Goal: Communication & Community: Share content

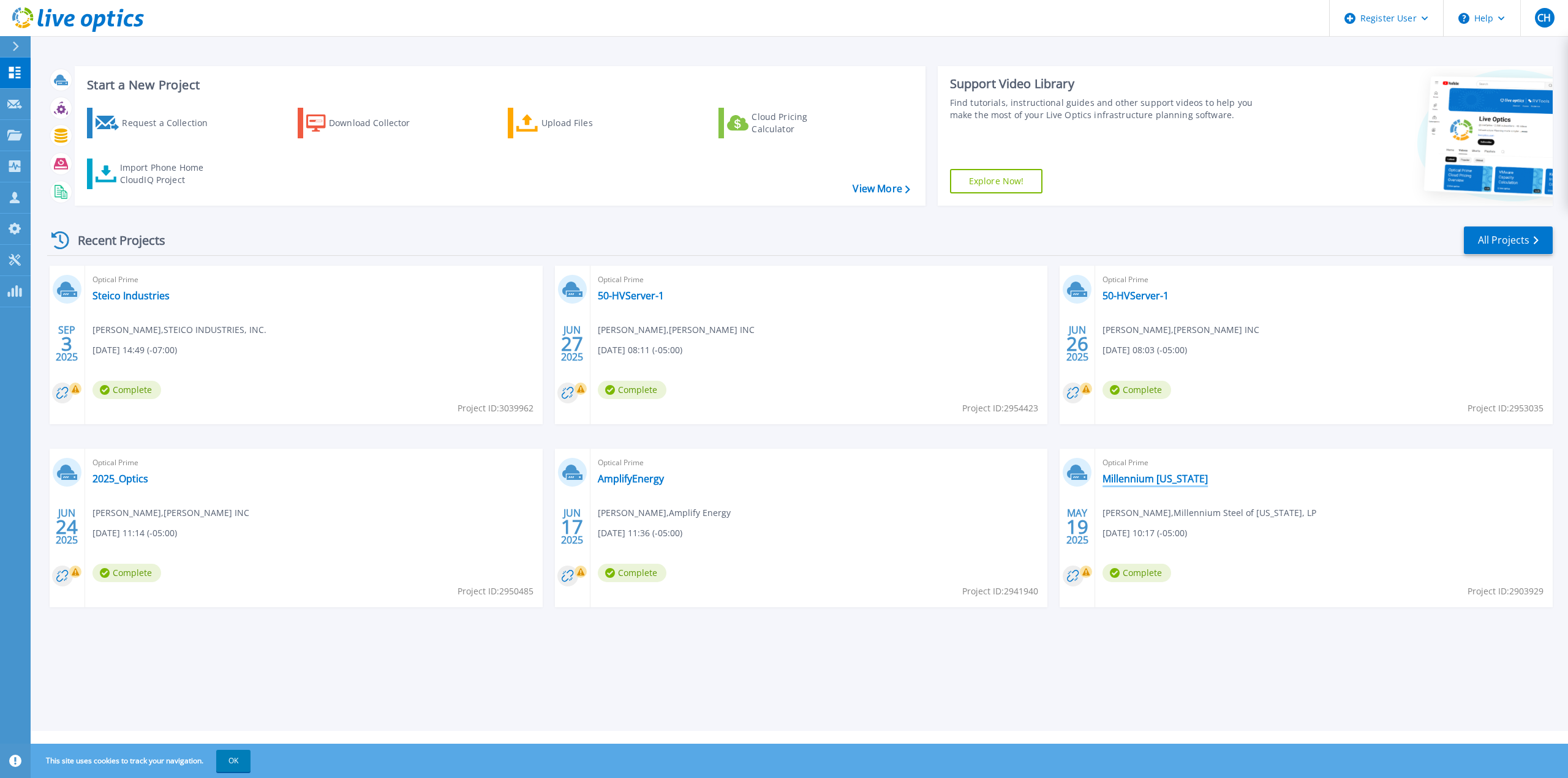
click at [1144, 479] on link "Millennium [US_STATE]" at bounding box center [1155, 479] width 105 height 12
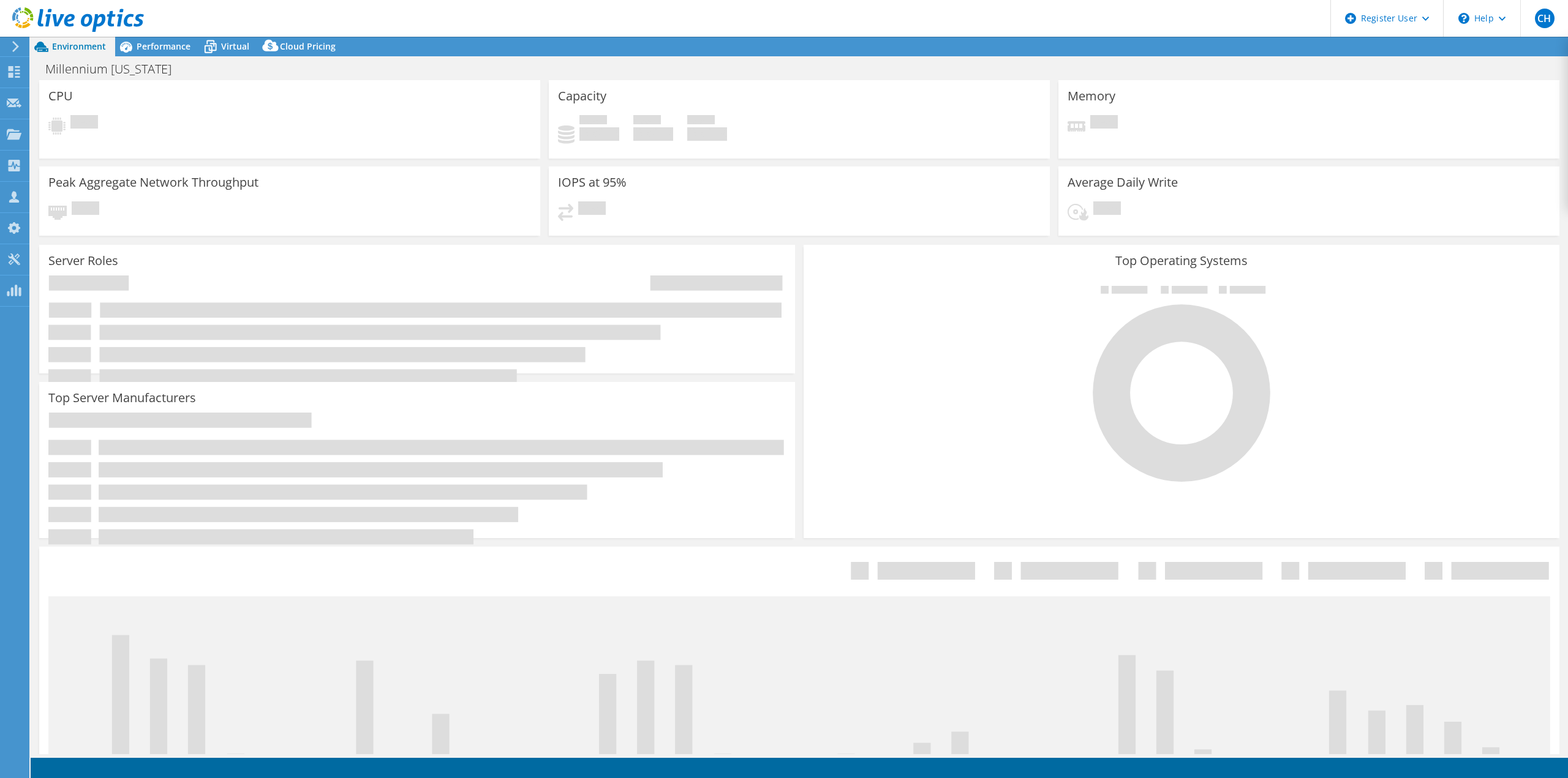
select select "USEast"
select select "USD"
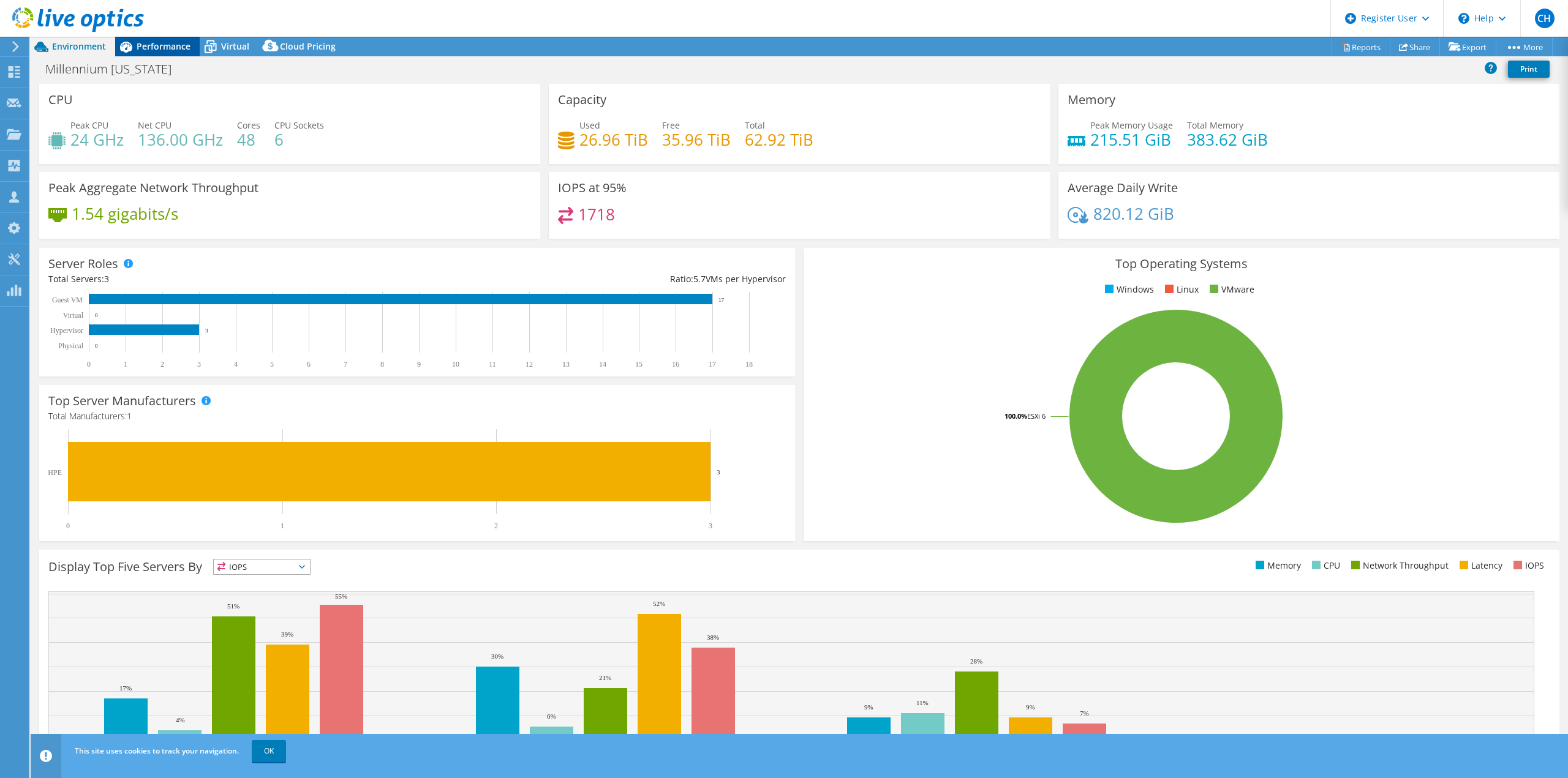
click at [153, 39] on div "Performance" at bounding box center [157, 46] width 84 height 20
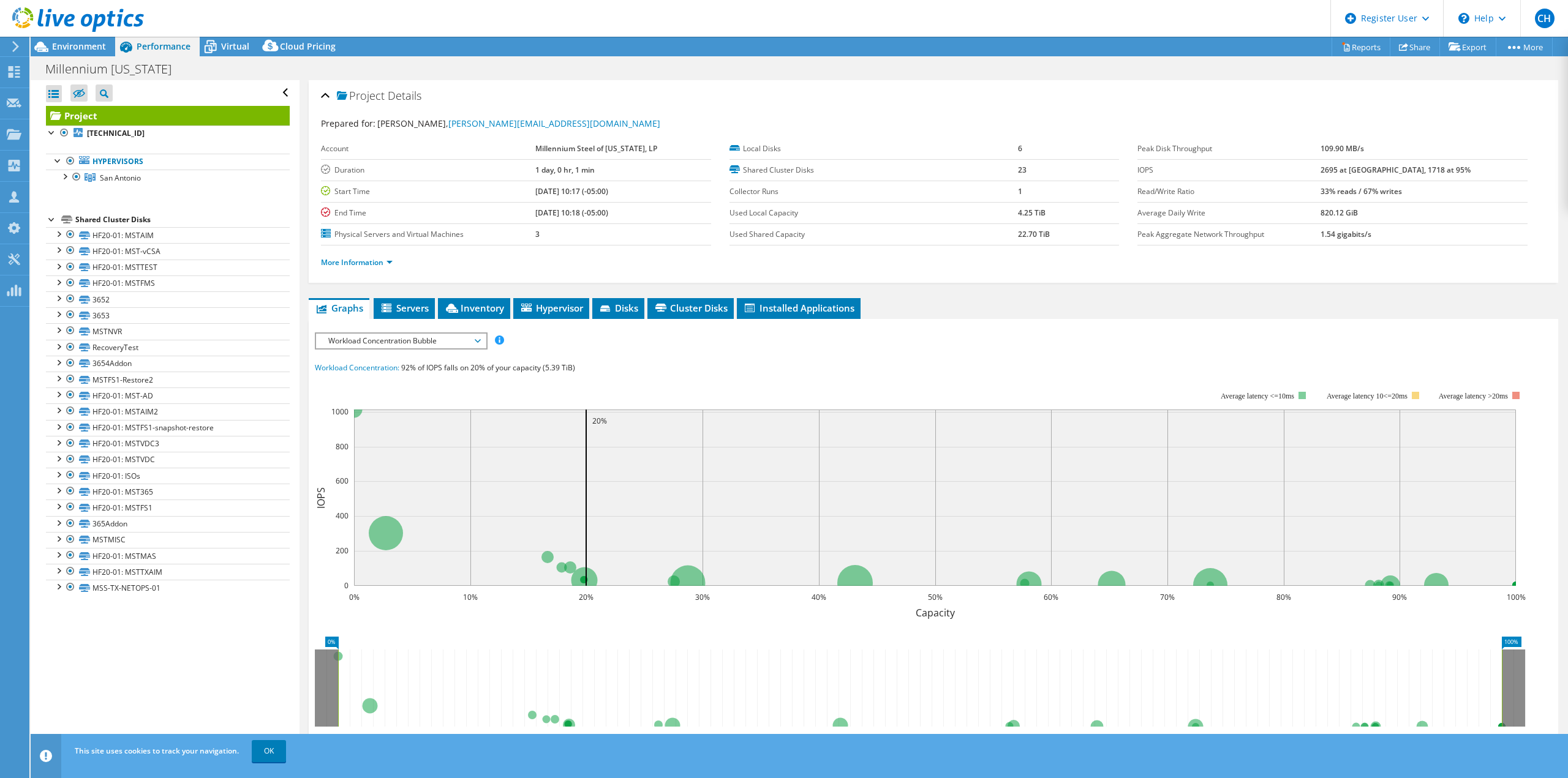
click at [70, 36] on div at bounding box center [72, 21] width 144 height 41
click at [52, 46] on span "Environment" at bounding box center [79, 46] width 54 height 12
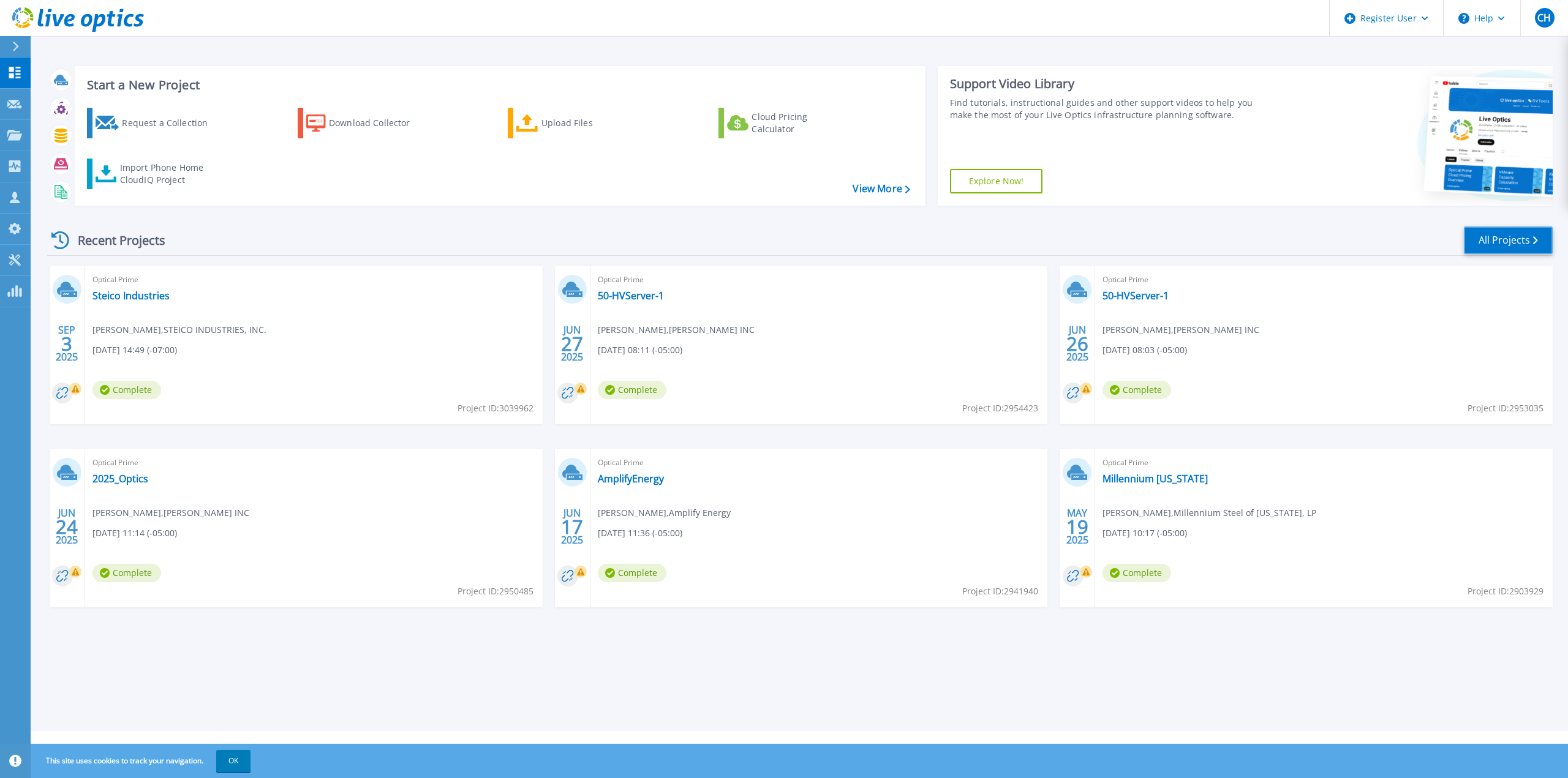
click at [1492, 245] on link "All Projects" at bounding box center [1508, 241] width 89 height 28
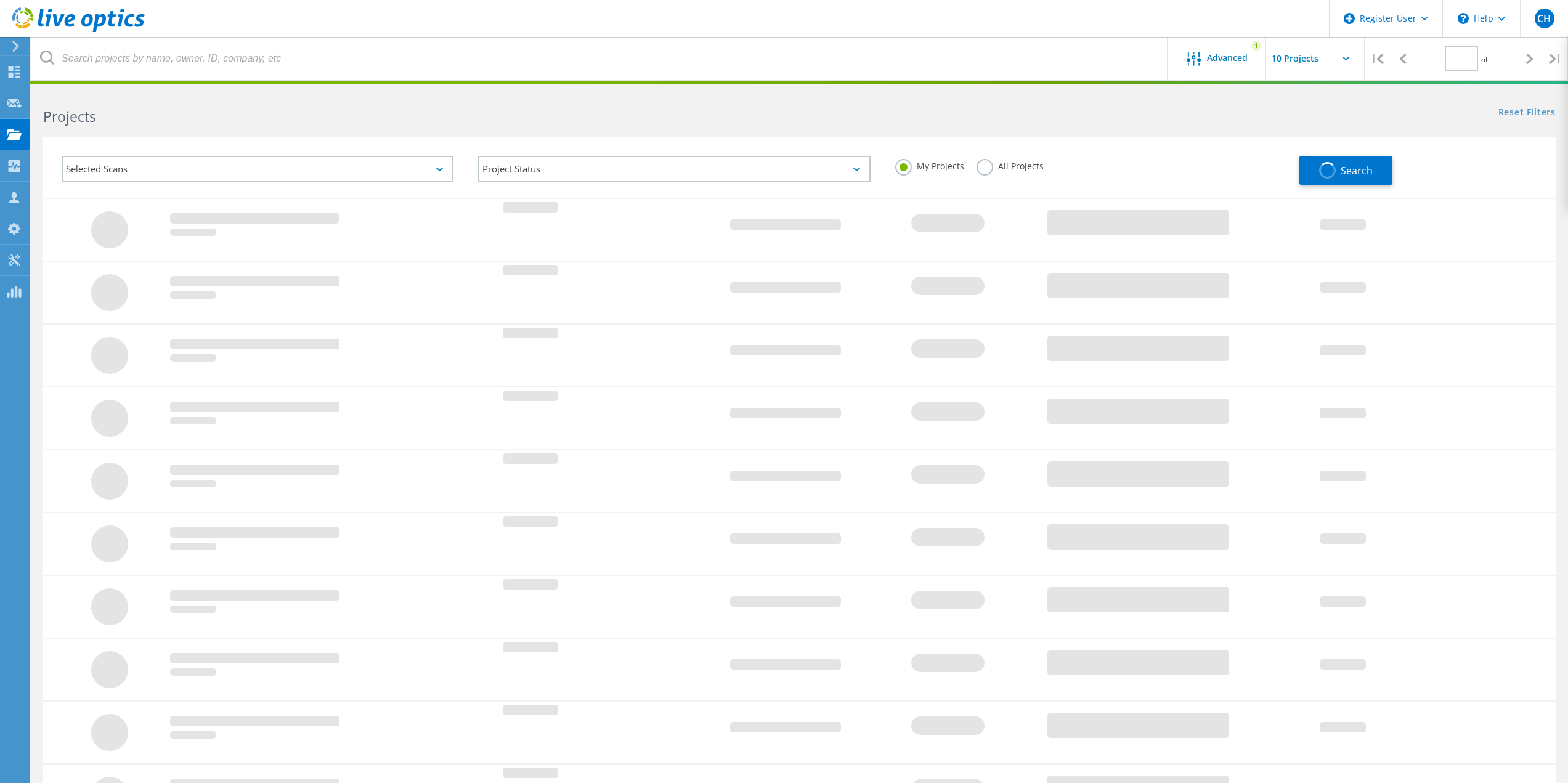
type input "1"
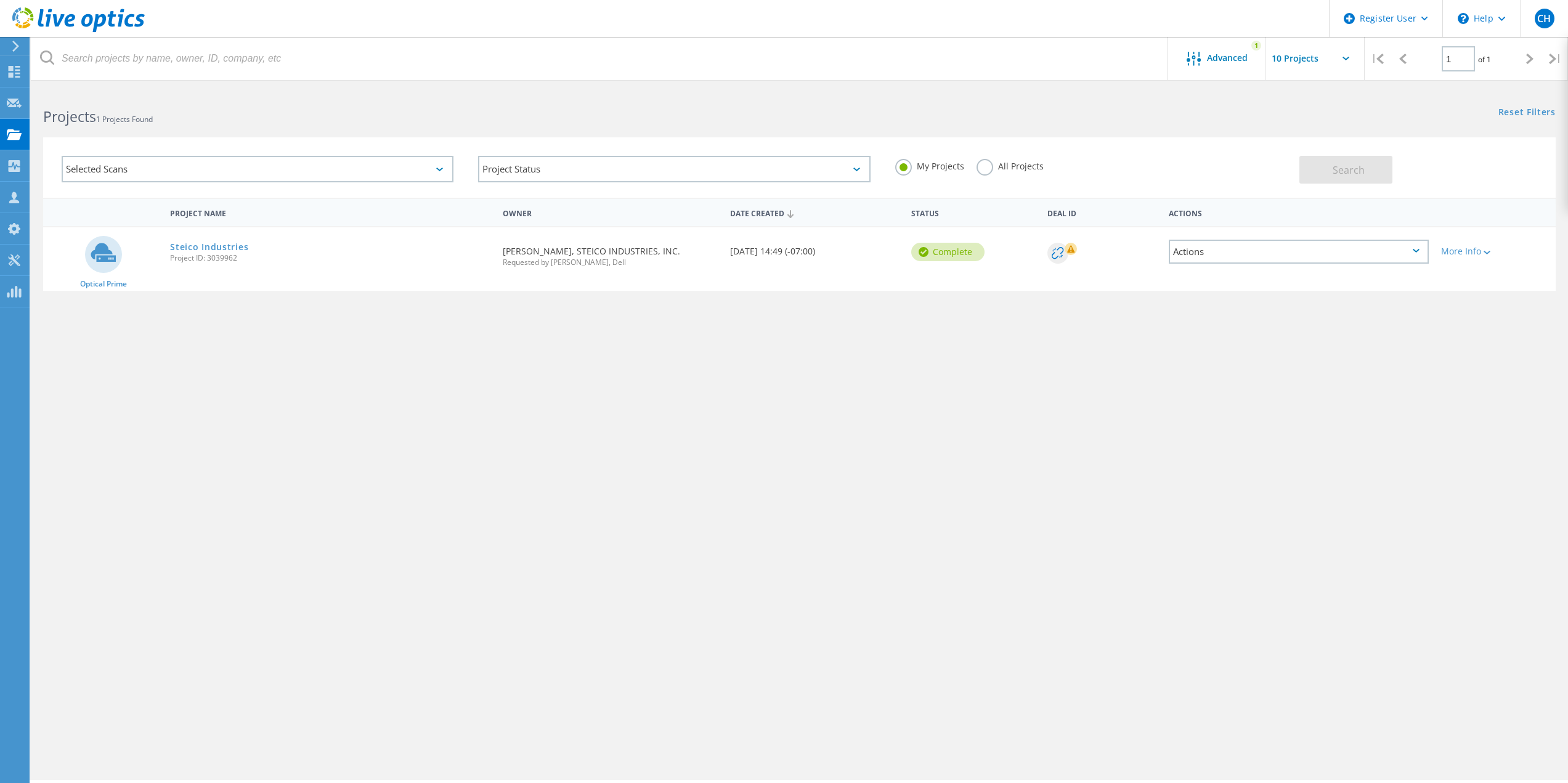
click at [247, 171] on div "Selected Scans" at bounding box center [257, 169] width 391 height 27
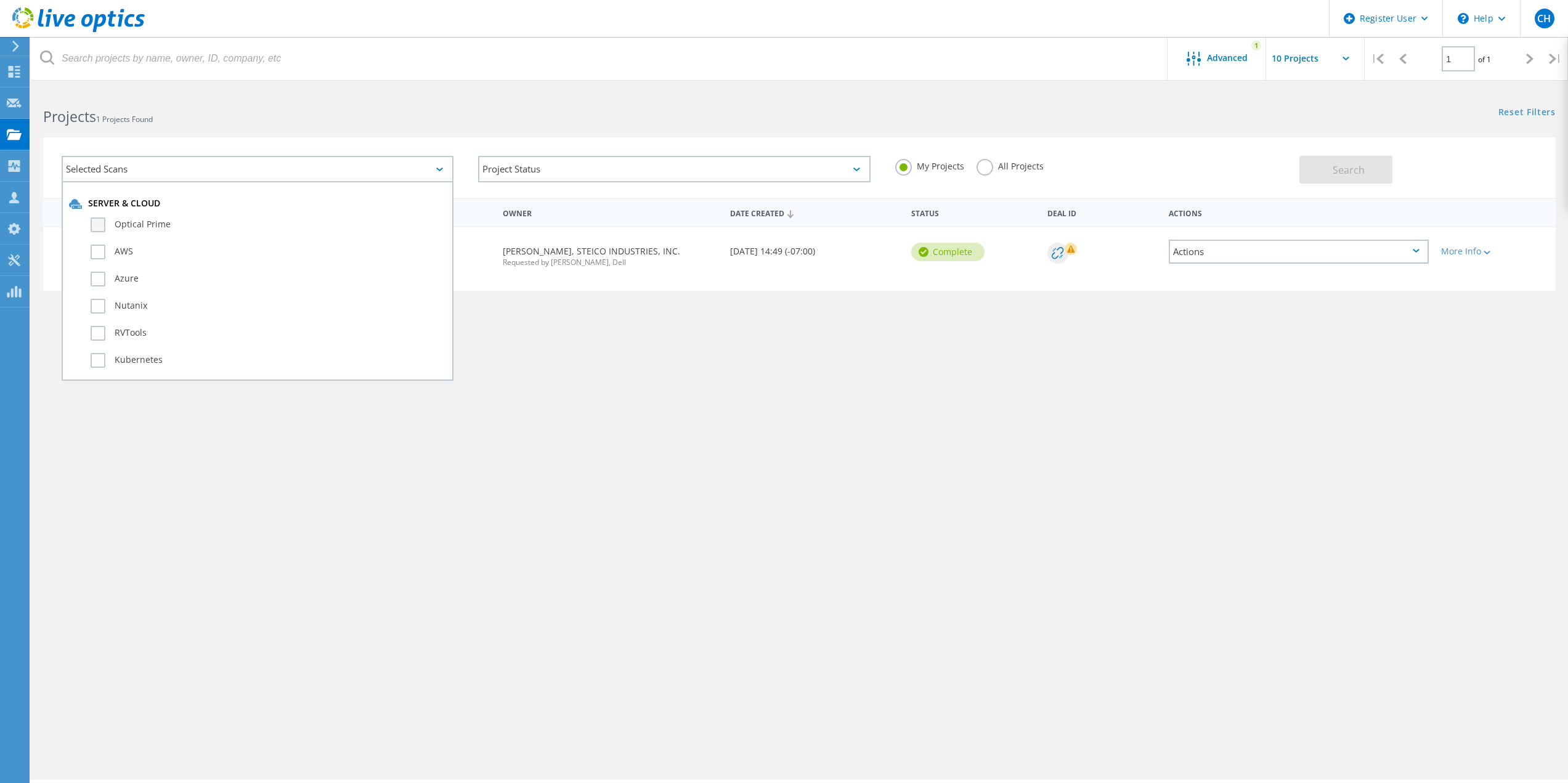
click at [152, 225] on label "Optical Prime" at bounding box center [268, 225] width 355 height 15
click at [0, 0] on input "Optical Prime" at bounding box center [0, 0] width 0 height 0
click at [893, 445] on div "Project Name Owner Date Created Status Deal Id Actions Optical Prime Steico Ind…" at bounding box center [798, 358] width 1512 height 321
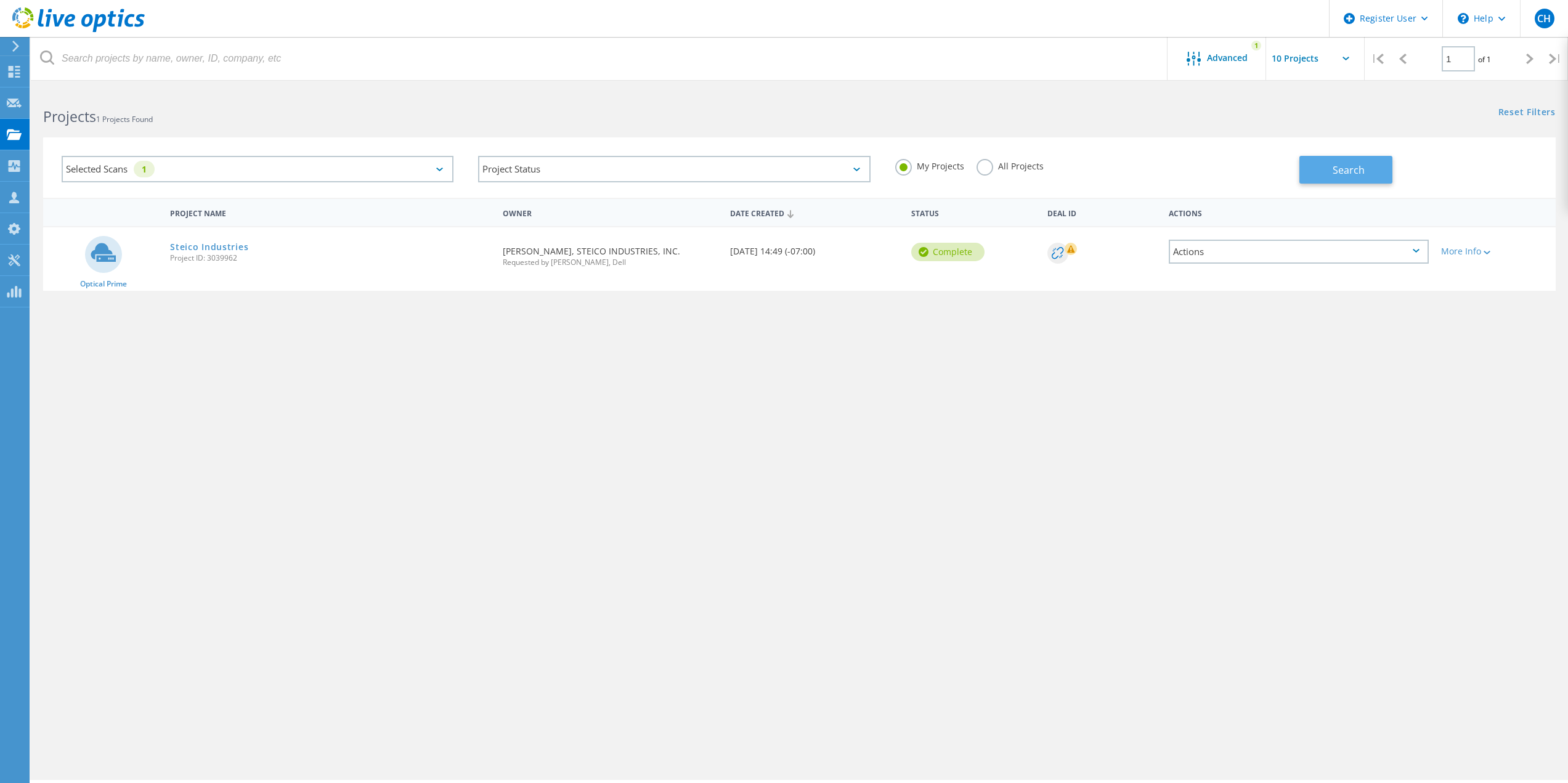
click at [1328, 168] on button "Search" at bounding box center [1346, 170] width 93 height 28
click at [12, 78] on div at bounding box center [14, 73] width 15 height 13
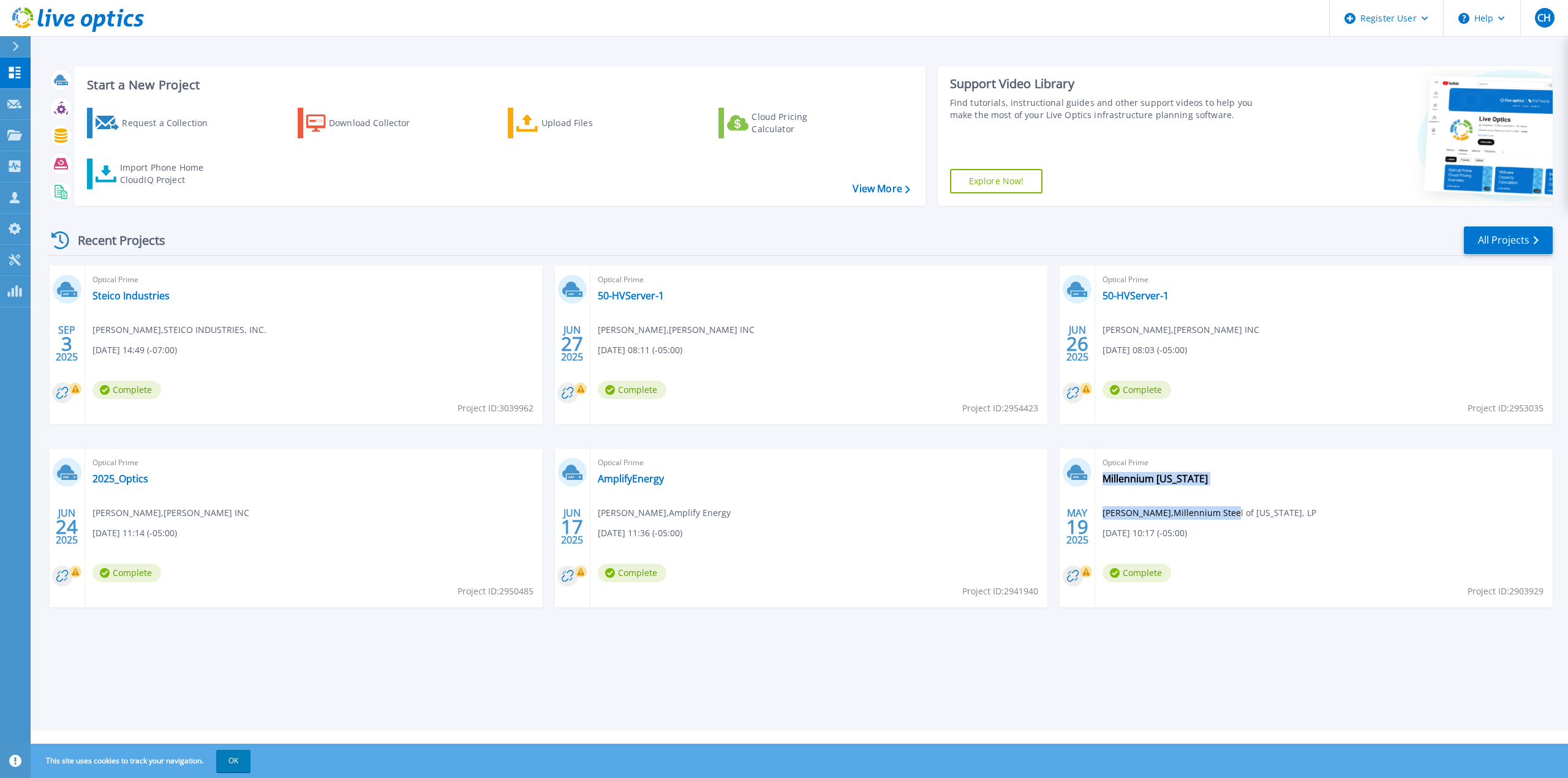
drag, startPoint x: 1273, startPoint y: 513, endPoint x: 1237, endPoint y: 509, distance: 36.2
click at [1237, 509] on div "Optical Prime Millennium [US_STATE] [PERSON_NAME] , Millennium Steel of [US_STA…" at bounding box center [1323, 528] width 458 height 159
click at [1275, 517] on span "Jamie Dumanski , Millennium Steel of Texas, LP" at bounding box center [1209, 513] width 214 height 13
drag, startPoint x: 1294, startPoint y: 512, endPoint x: 1206, endPoint y: 509, distance: 88.1
click at [1205, 509] on div "Optical Prime Millennium Texas Jamie Dumanski , Millennium Steel of Texas, LP 0…" at bounding box center [1323, 528] width 458 height 159
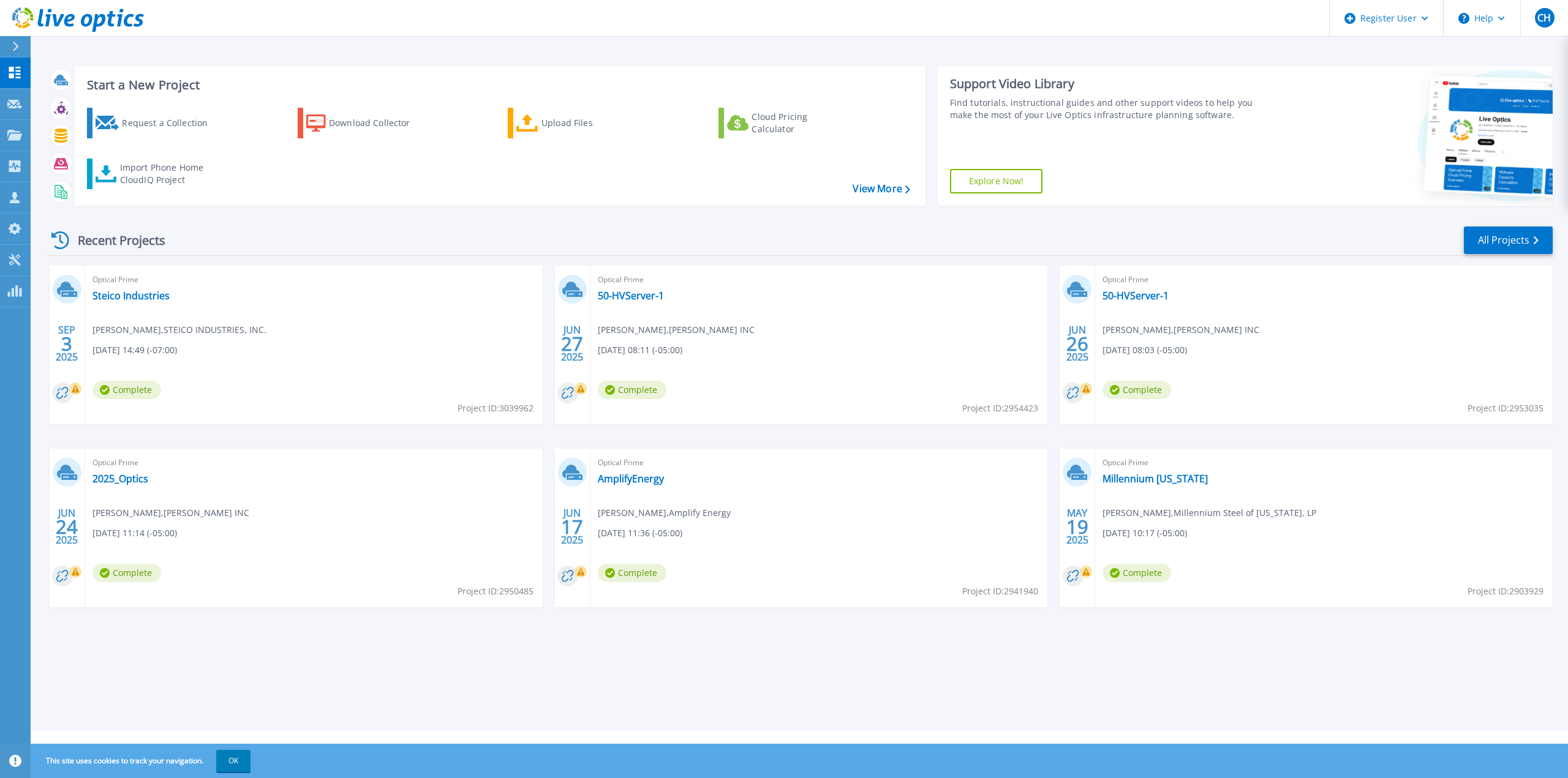
click at [1206, 509] on span "Jamie Dumanski , Millennium Steel of Texas, LP" at bounding box center [1209, 513] width 214 height 13
drag, startPoint x: 1174, startPoint y: 509, endPoint x: 1287, endPoint y: 516, distance: 113.2
click at [1287, 516] on span "Jamie Dumanski , Millennium Steel of Texas, LP" at bounding box center [1209, 513] width 214 height 13
copy span "Millennium Steel of [US_STATE], LP"
click at [22, 142] on link "Projects Projects" at bounding box center [15, 135] width 31 height 32
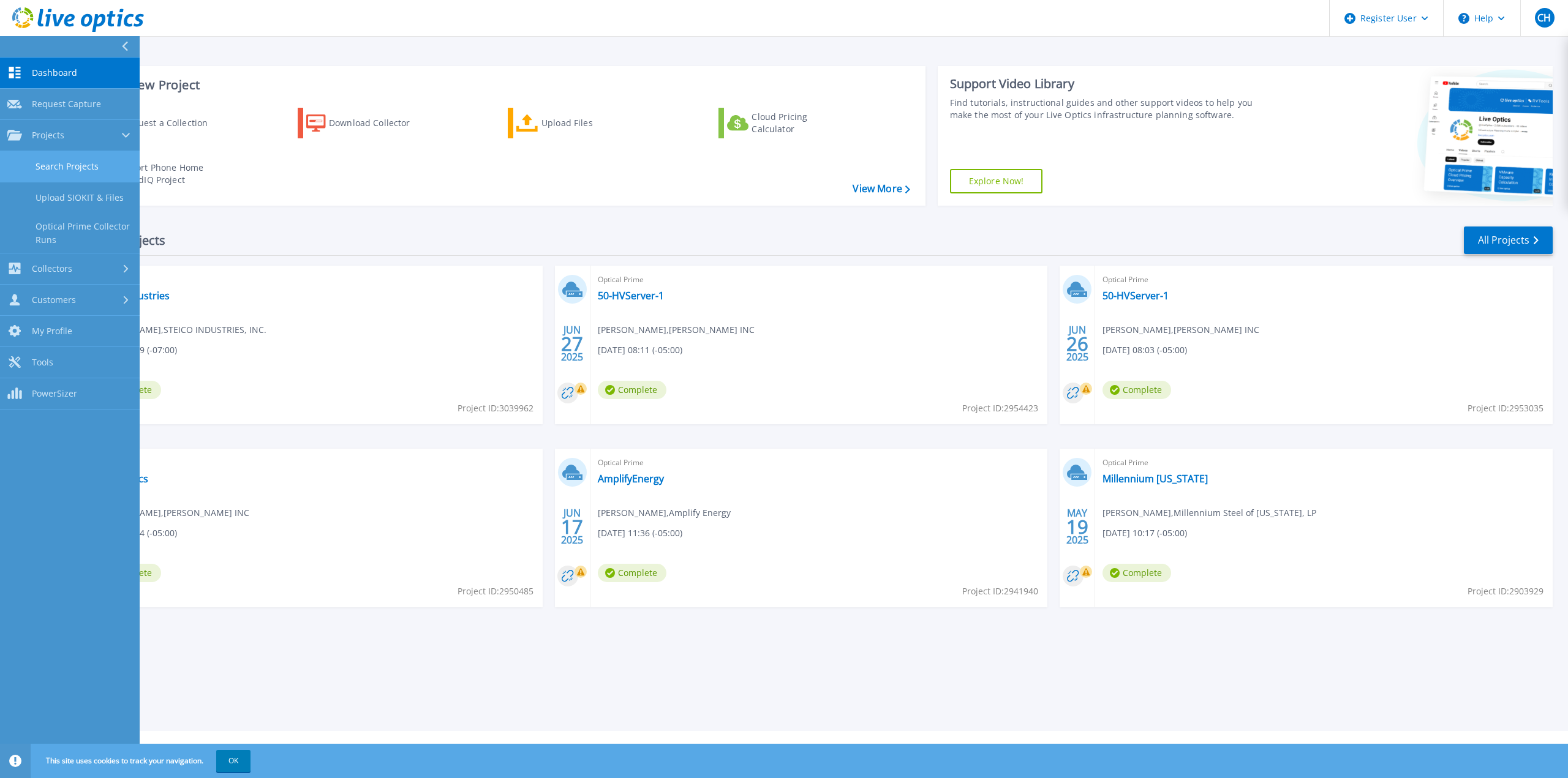
click at [47, 161] on link "Search Projects" at bounding box center [70, 167] width 140 height 32
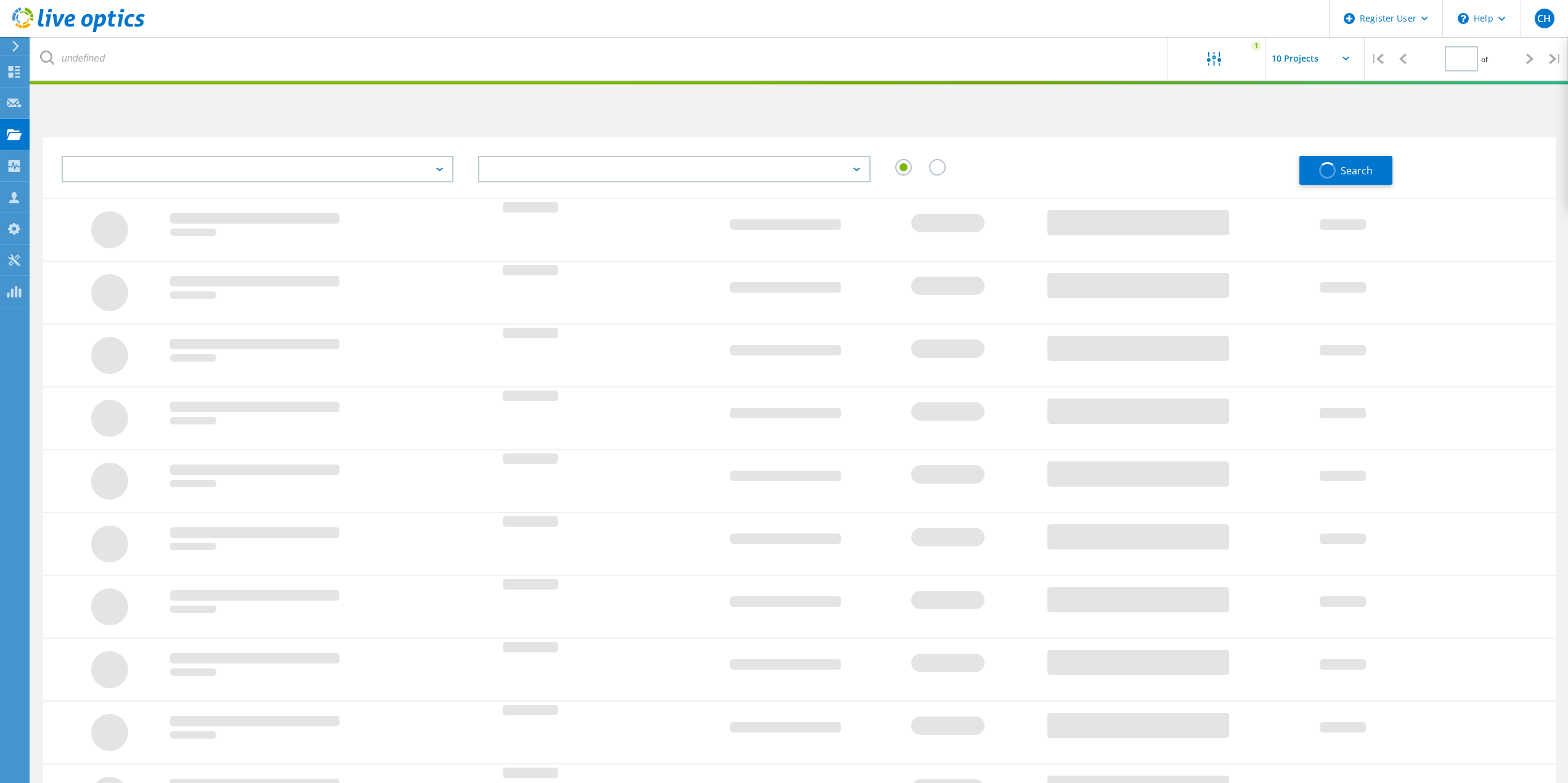
type input "1"
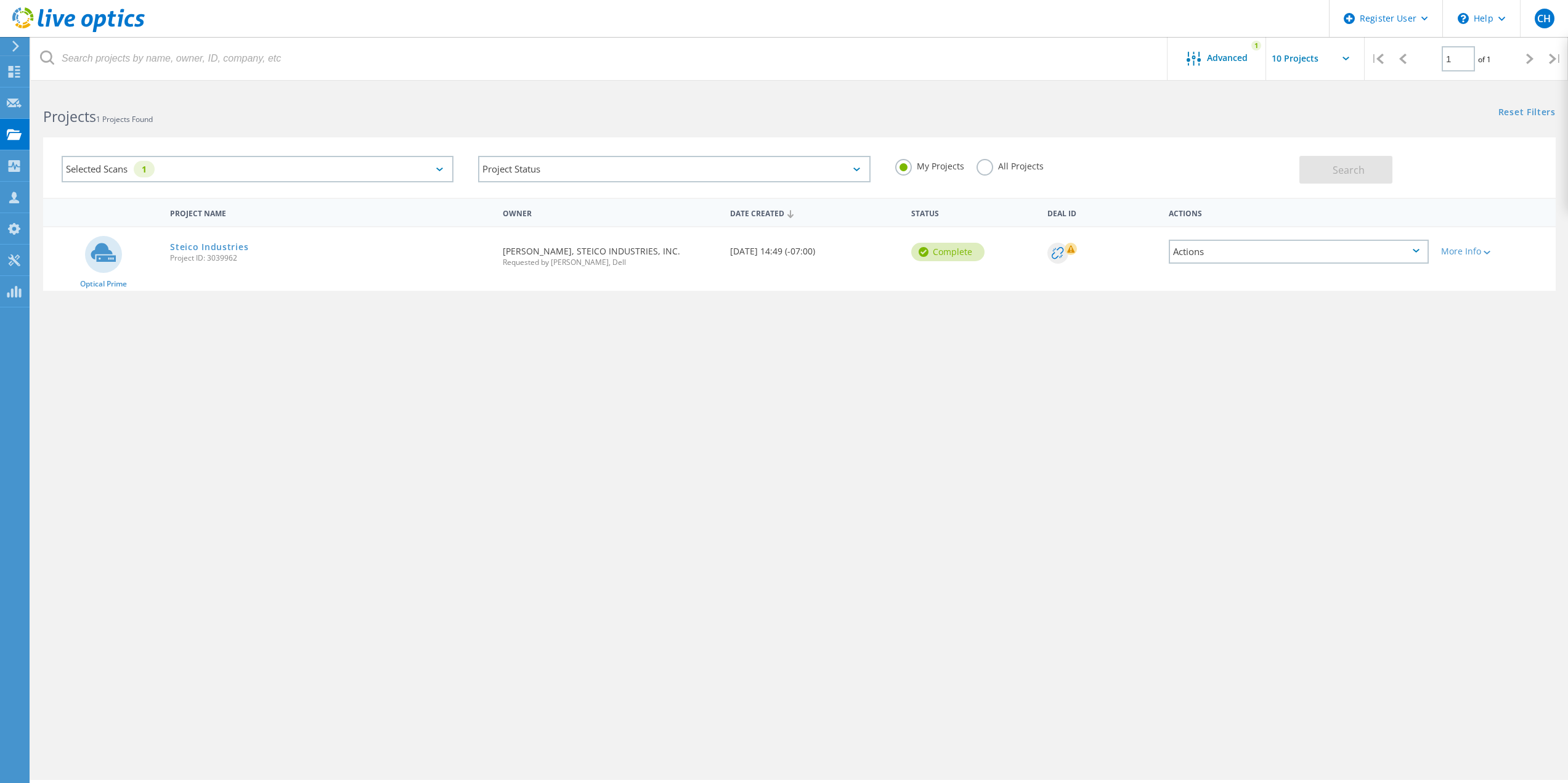
click at [982, 163] on label "All Projects" at bounding box center [1010, 165] width 67 height 12
click at [0, 0] on input "All Projects" at bounding box center [0, 0] width 0 height 0
click at [1213, 67] on div "Advanced 1" at bounding box center [1216, 58] width 98 height 43
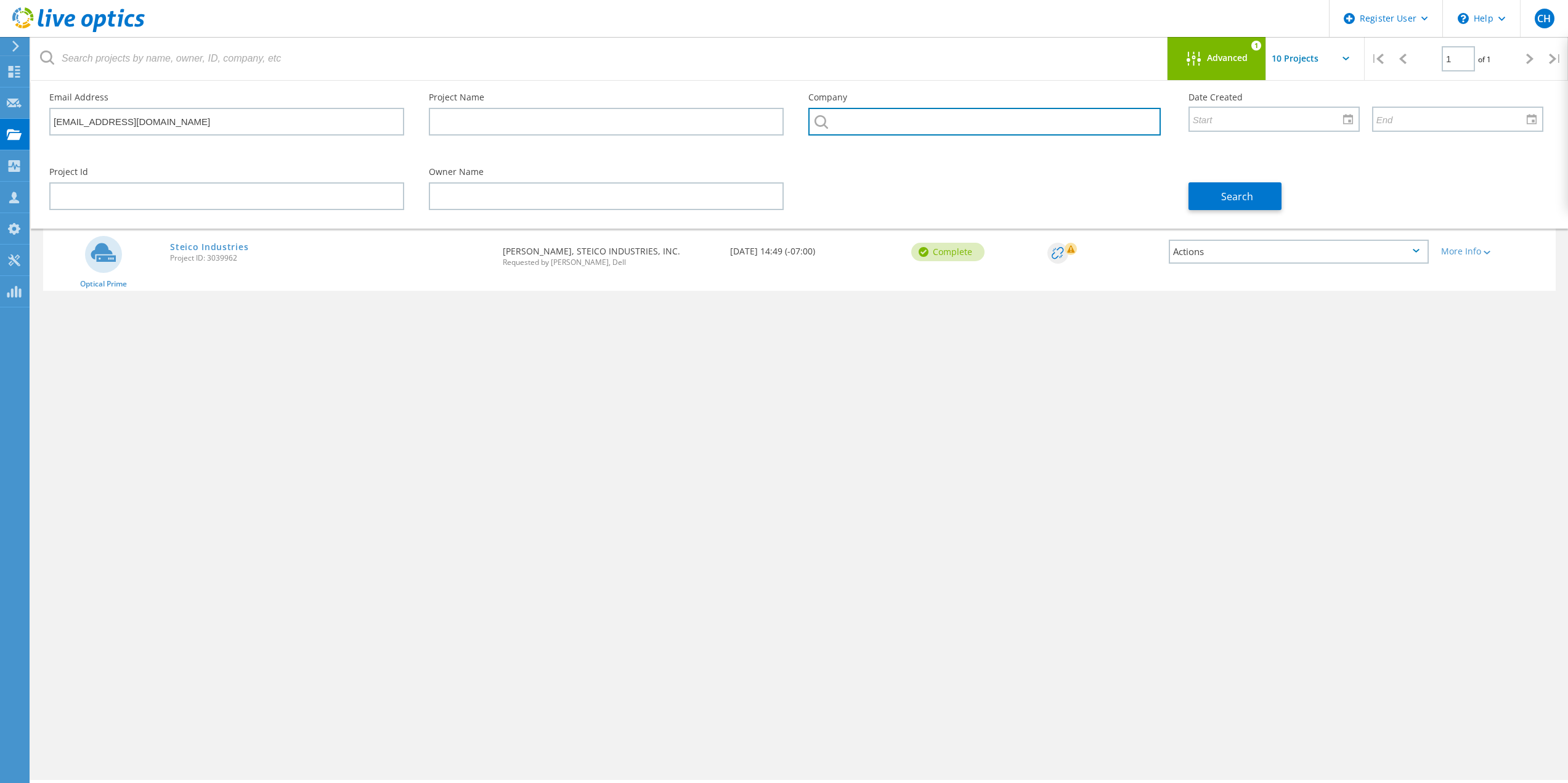
click at [919, 121] on input "text" at bounding box center [984, 122] width 352 height 28
paste input "Millennium Steel of [US_STATE], LP"
type input "Millennium Steel of [US_STATE], LP"
drag, startPoint x: 948, startPoint y: 146, endPoint x: 989, endPoint y: 165, distance: 45.2
click at [947, 146] on li "Millennium Steel of Texas, LP : 2224793134" at bounding box center [985, 148] width 354 height 26
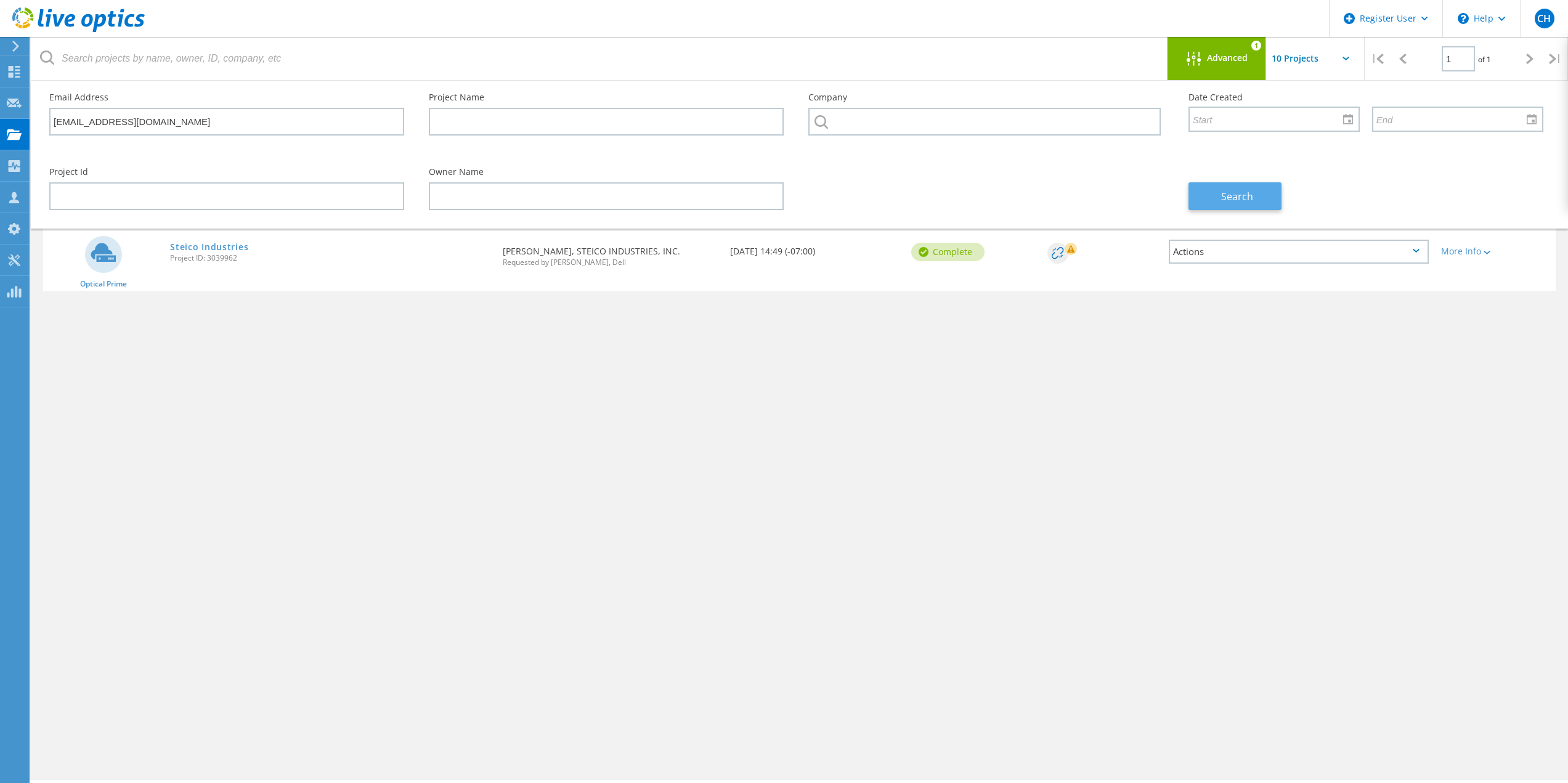
click at [1234, 204] on button "Search" at bounding box center [1235, 196] width 93 height 28
click at [1119, 325] on div "Project Name Owner Date Created Status Deal Id Actions Optical Prime Steico Ind…" at bounding box center [798, 358] width 1512 height 321
click at [1210, 61] on span "Advanced" at bounding box center [1227, 58] width 41 height 9
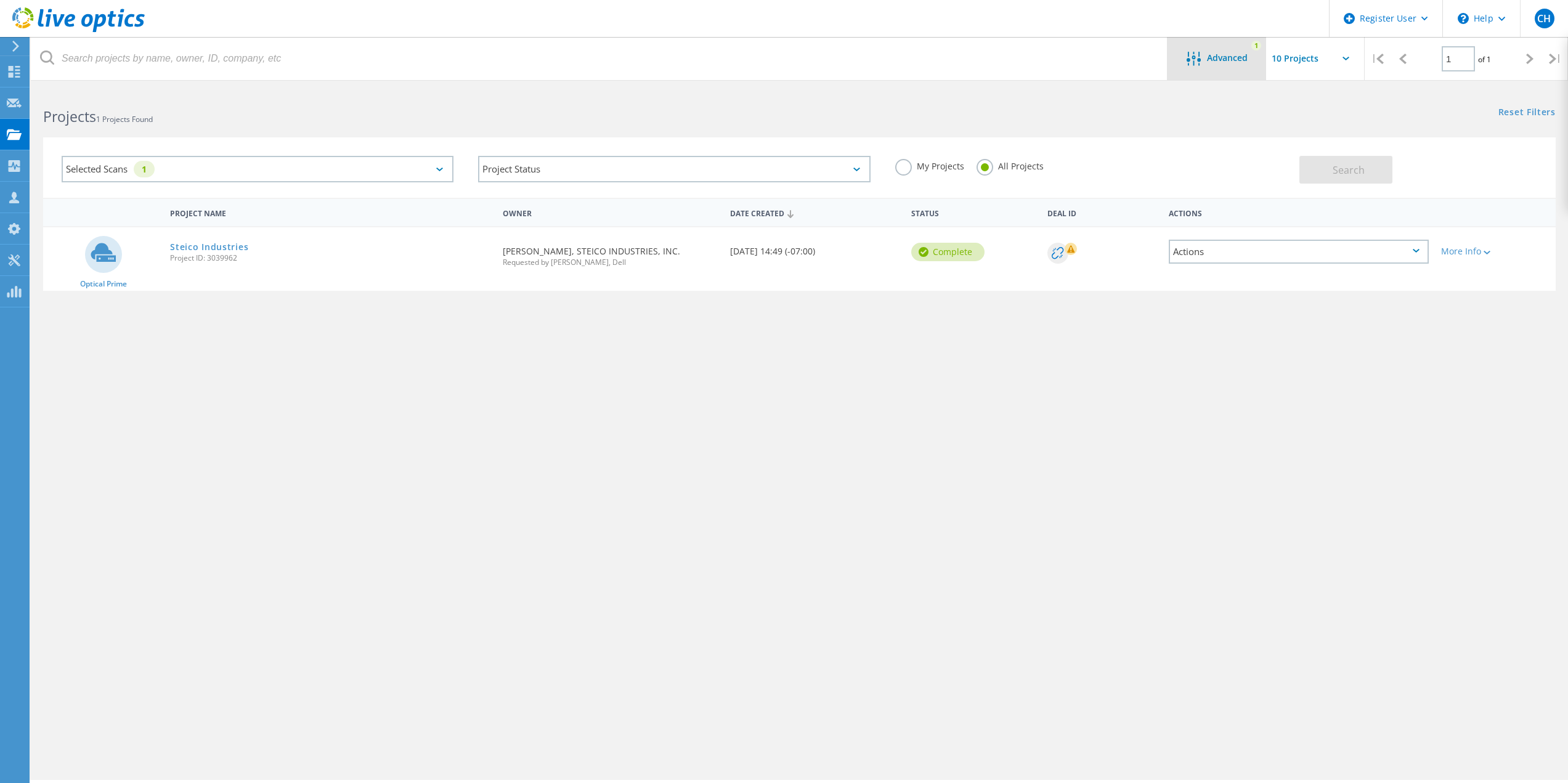
click at [1216, 47] on div "Advanced 1" at bounding box center [1216, 58] width 98 height 43
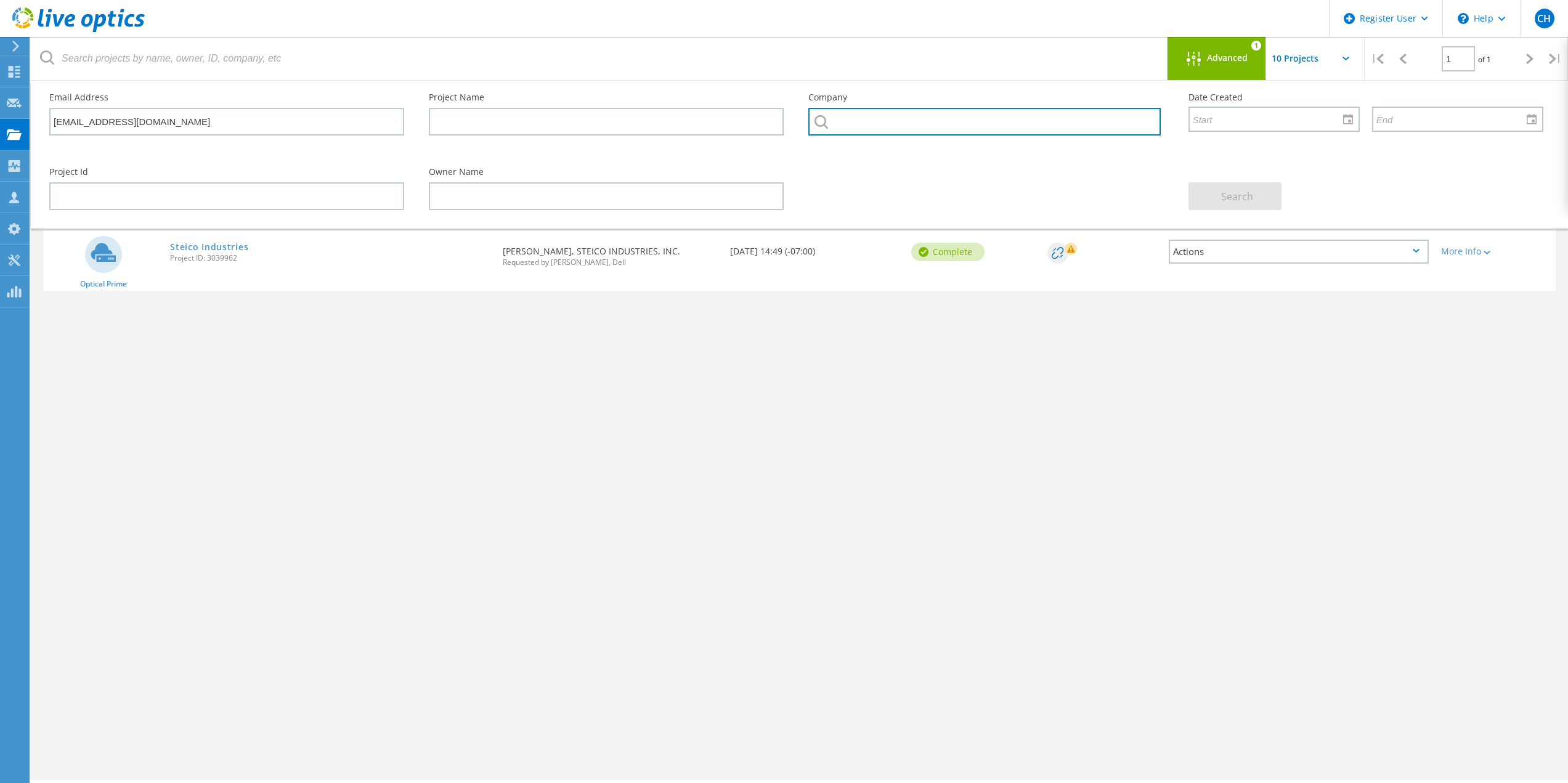
click at [972, 129] on input "text" at bounding box center [984, 122] width 352 height 28
paste input "Millennium Steel of [US_STATE], LP"
type input "Millennium Steel of [US_STATE], LP"
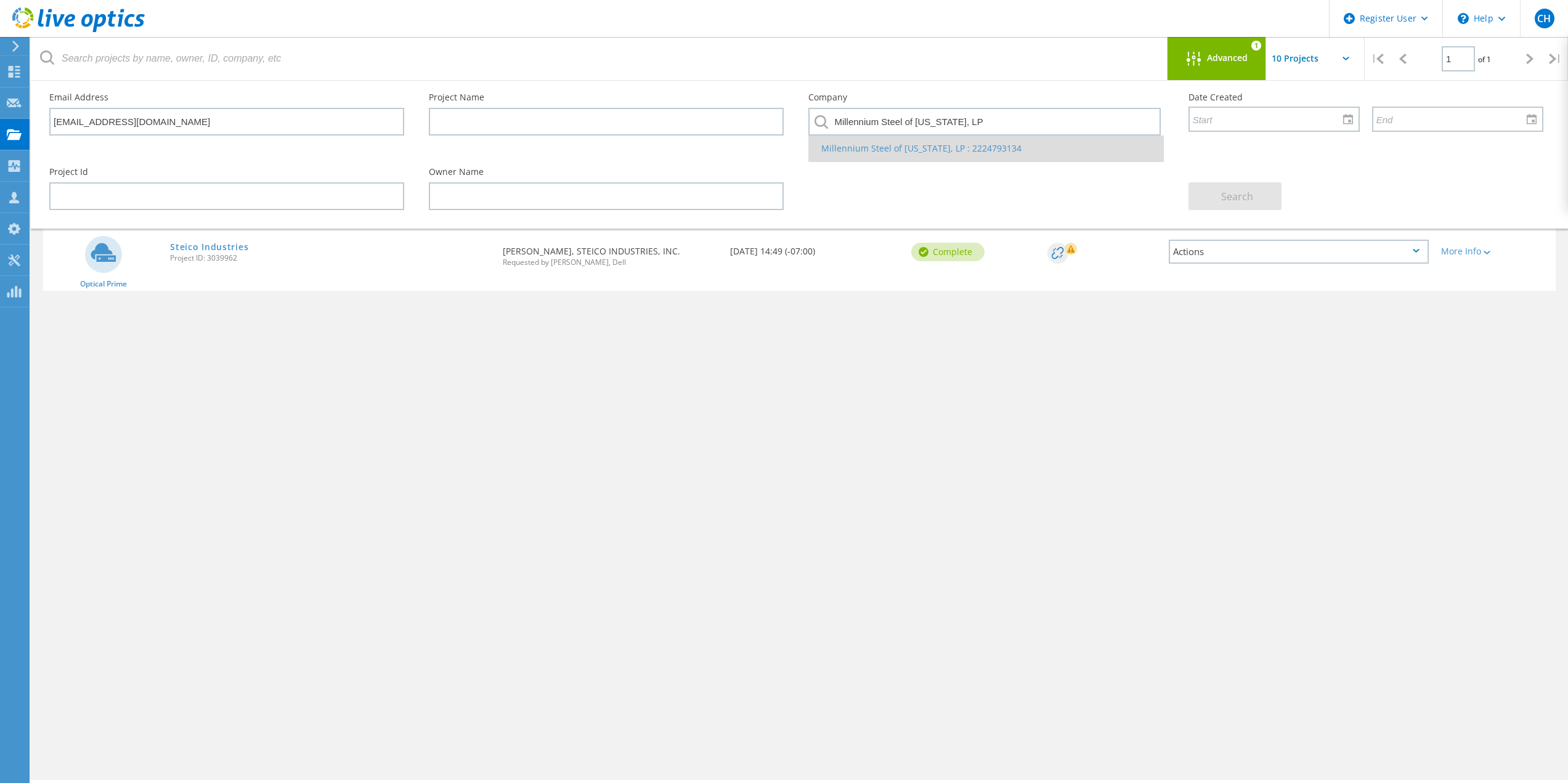
click at [904, 151] on li "Millennium Steel of Texas, LP : 2224793134" at bounding box center [985, 148] width 354 height 26
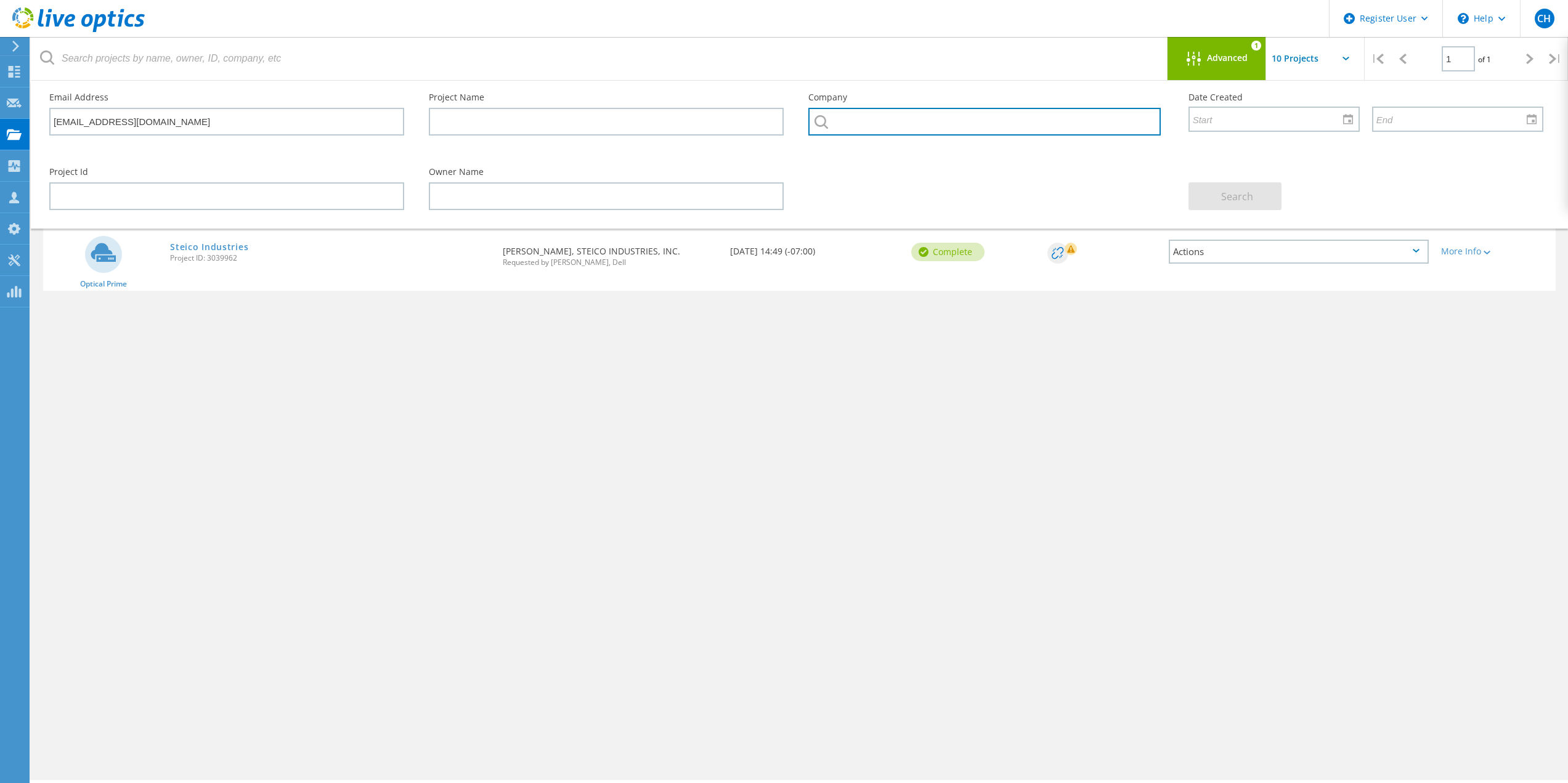
click at [902, 124] on input "text" at bounding box center [984, 122] width 352 height 28
paste input "Millennium Steel of [US_STATE], LP"
type input "Millennium Steel of [US_STATE], LP"
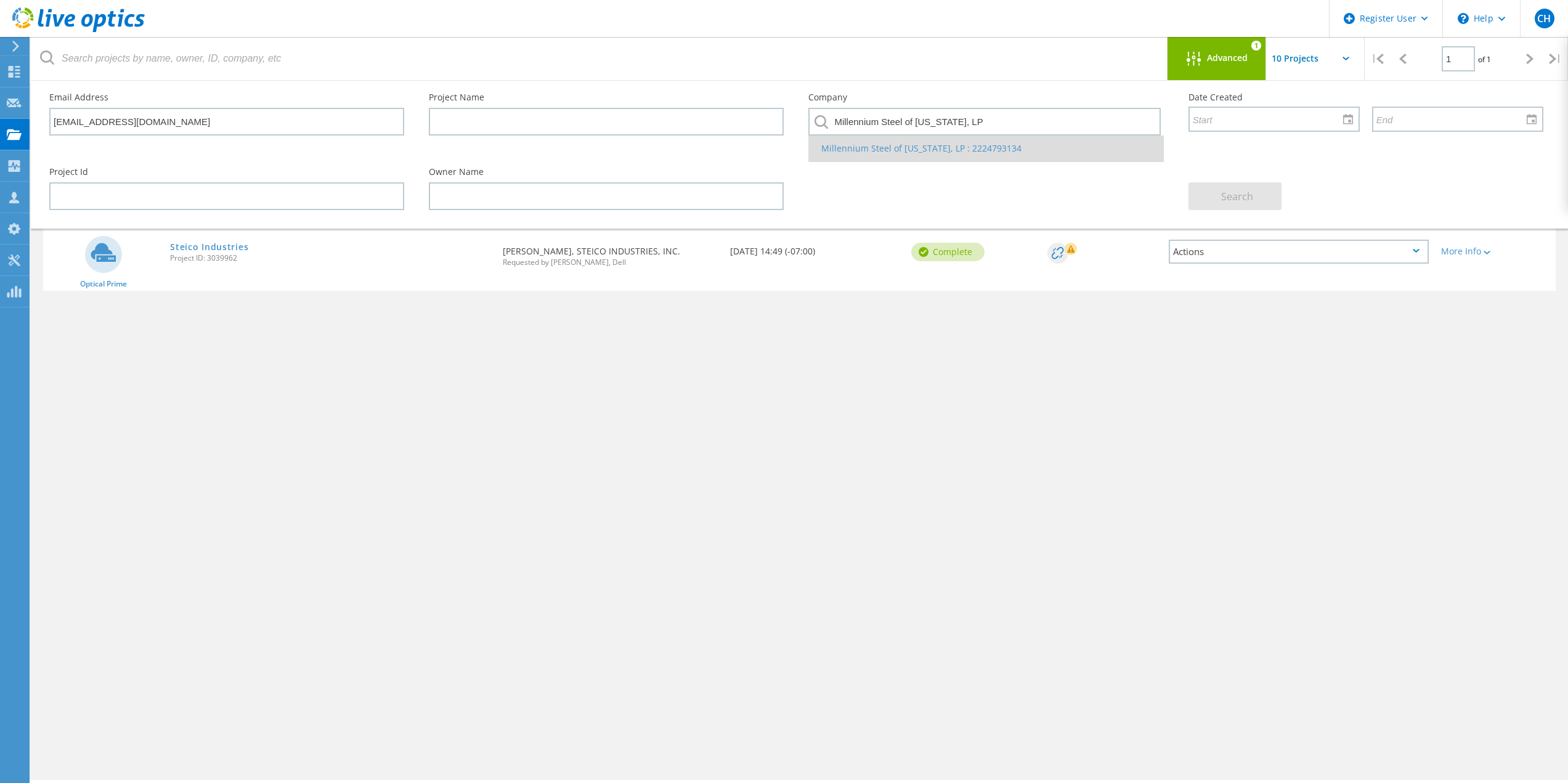
click at [864, 144] on li "Millennium Steel of Texas, LP : 2224793134" at bounding box center [985, 148] width 354 height 26
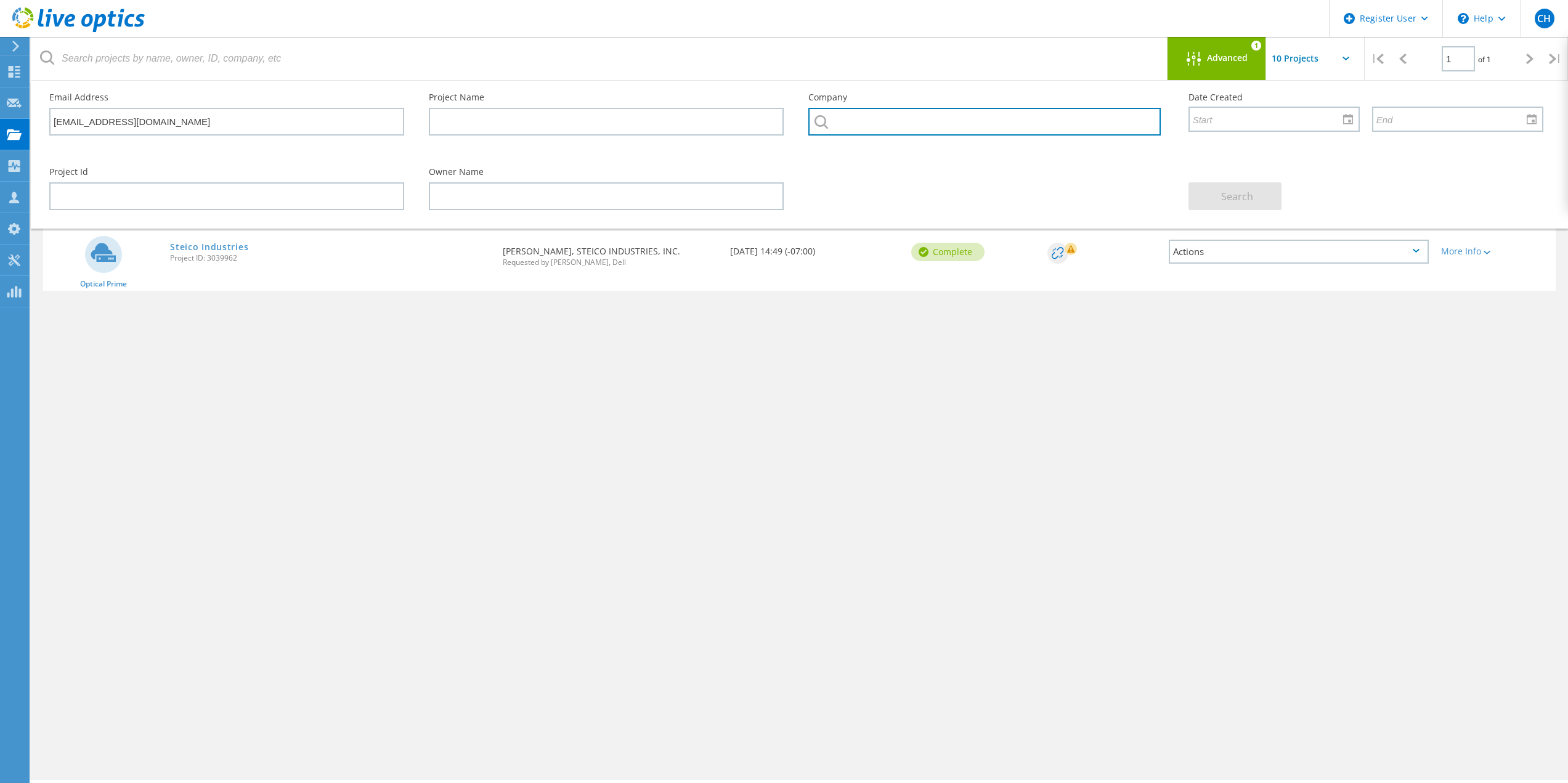
click at [861, 128] on input "text" at bounding box center [984, 122] width 352 height 28
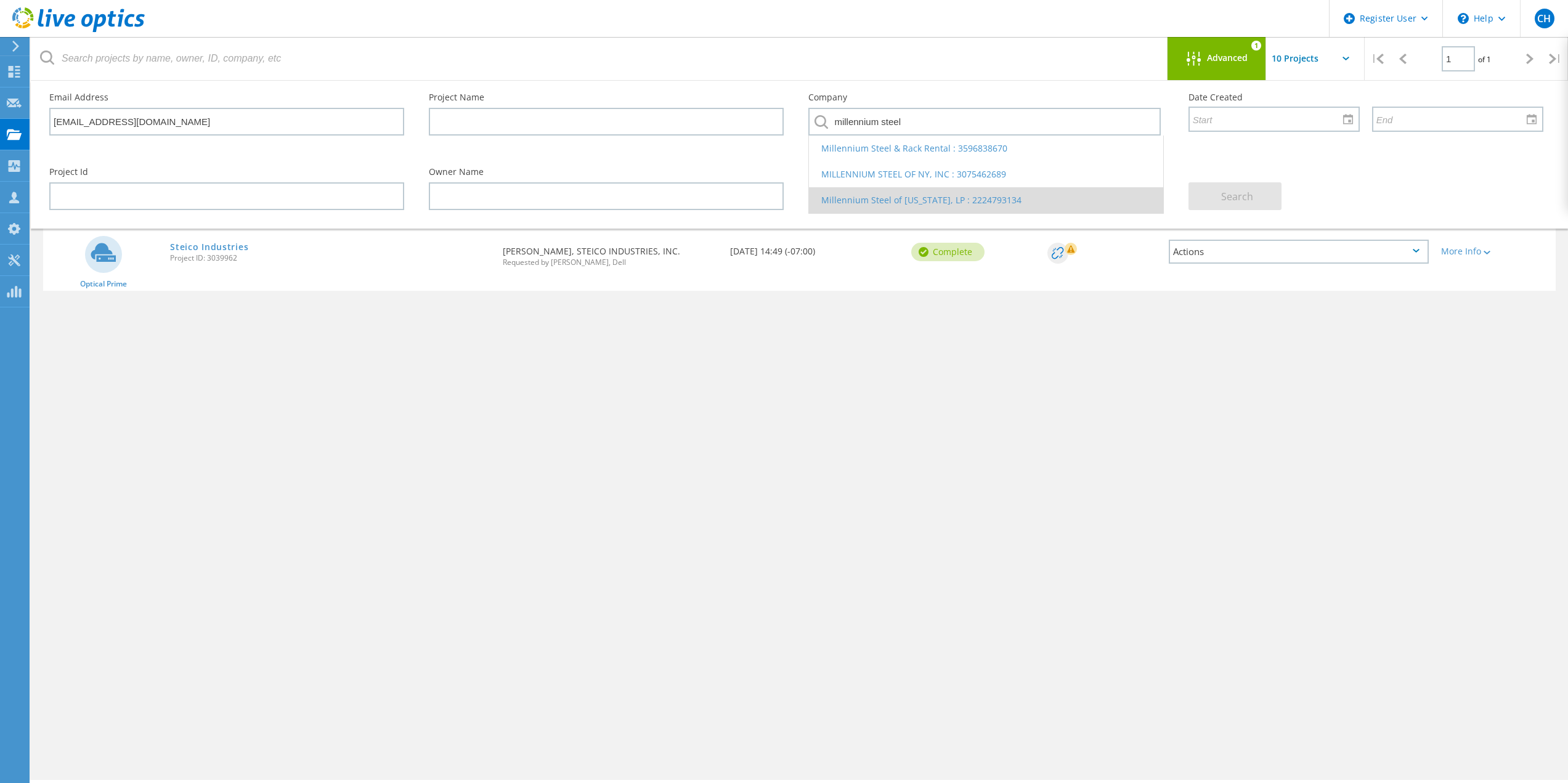
click at [903, 190] on li "Millennium Steel of Texas, LP : 2224793134" at bounding box center [985, 200] width 354 height 26
type input "Millennium Steel of Texas, LP : 2224793134"
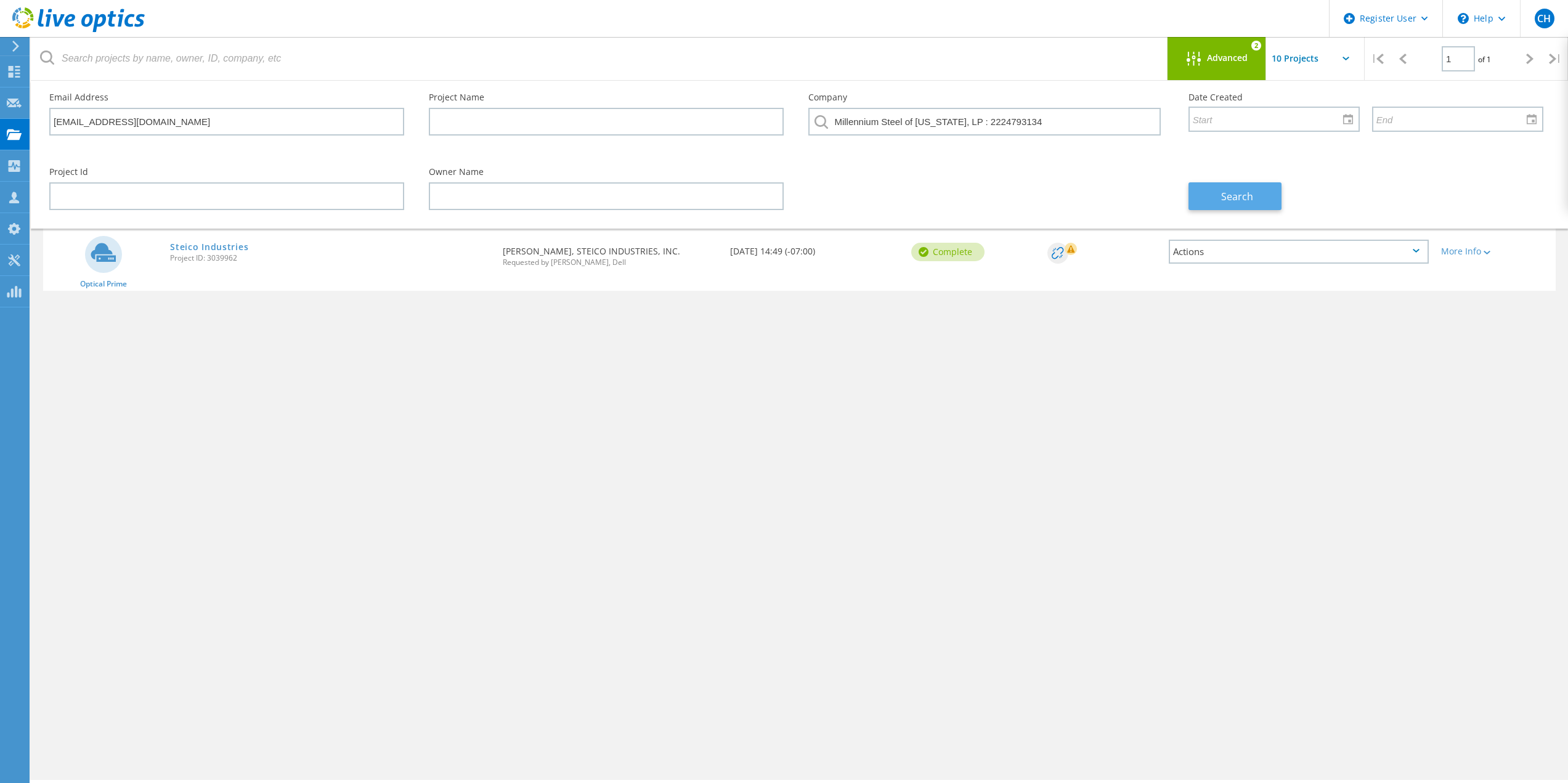
click at [1234, 199] on span "Search" at bounding box center [1236, 196] width 32 height 13
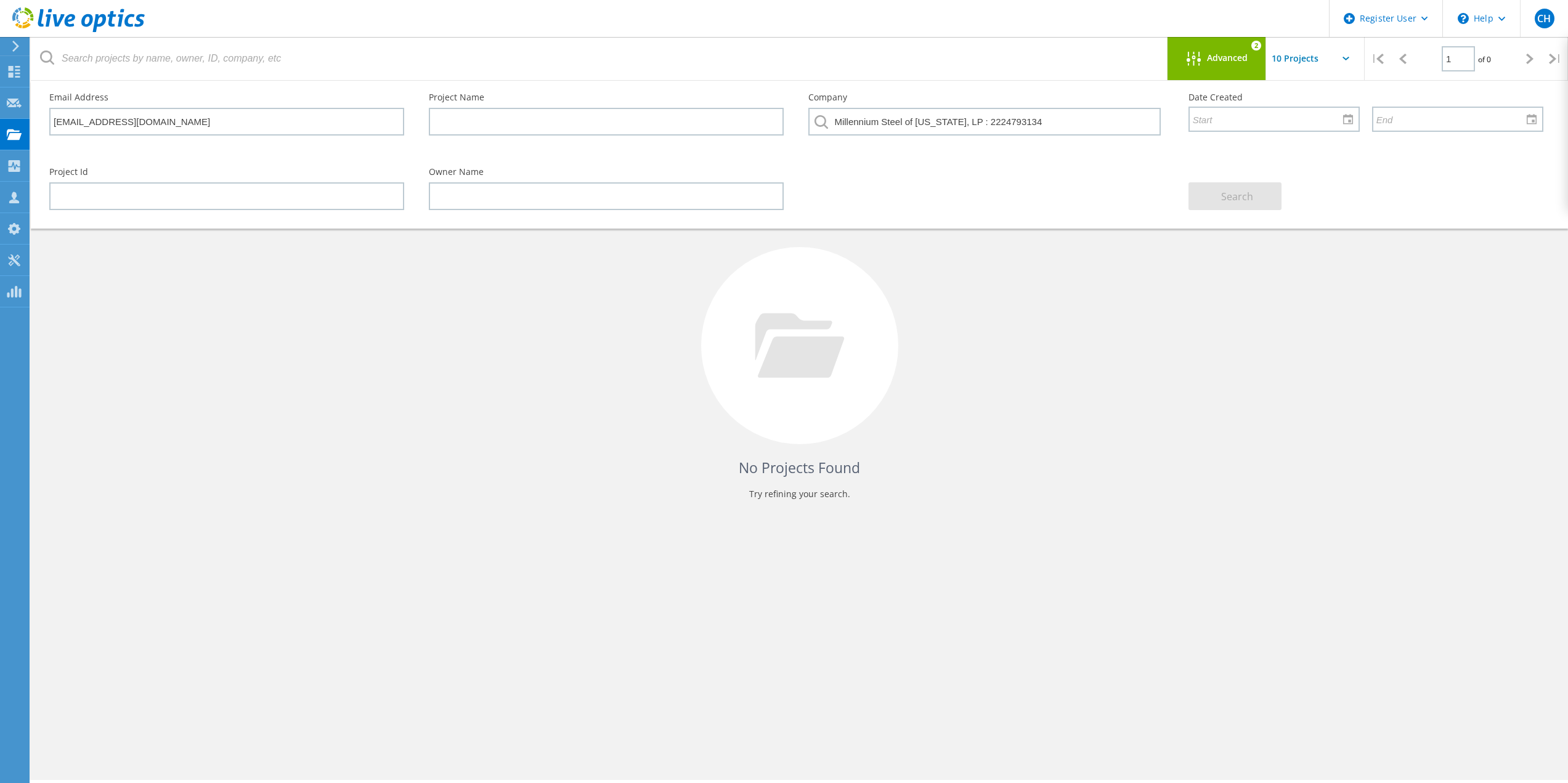
click at [1192, 49] on div "Advanced 2" at bounding box center [1216, 58] width 98 height 43
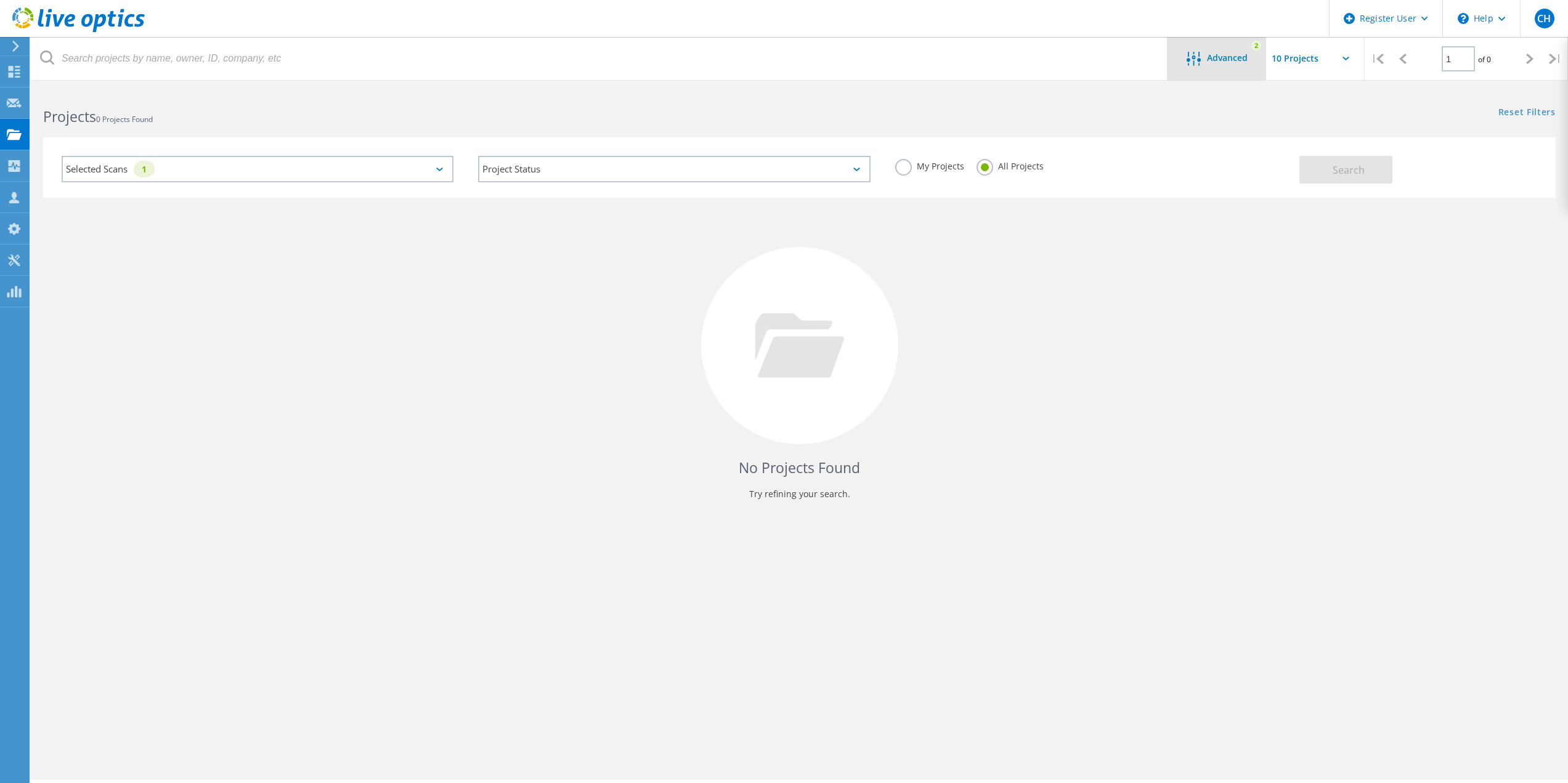
click at [1231, 64] on div "Advanced" at bounding box center [1216, 59] width 98 height 16
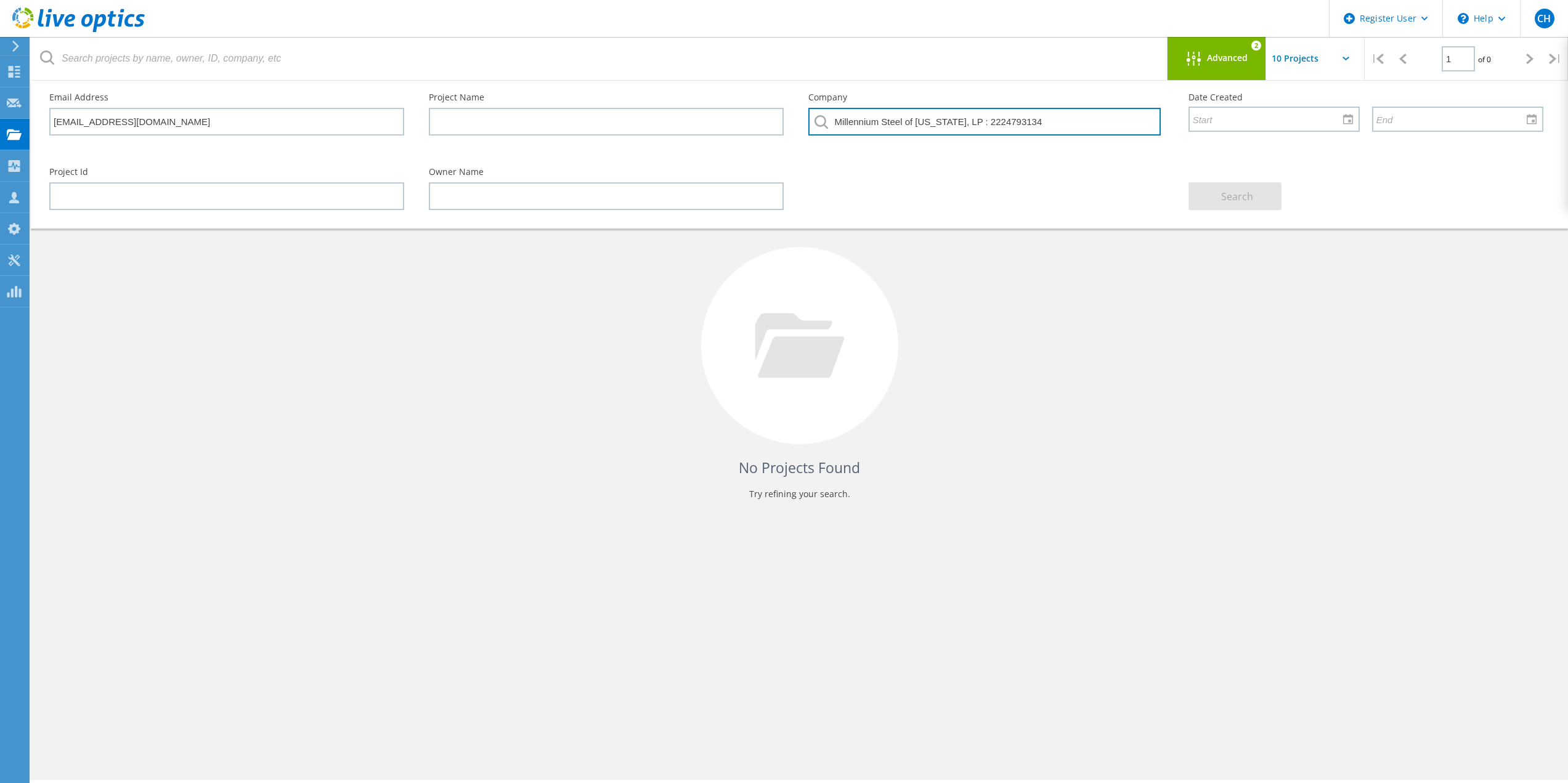
click at [1065, 129] on input "Millennium Steel of Texas, LP : 2224793134" at bounding box center [984, 122] width 352 height 28
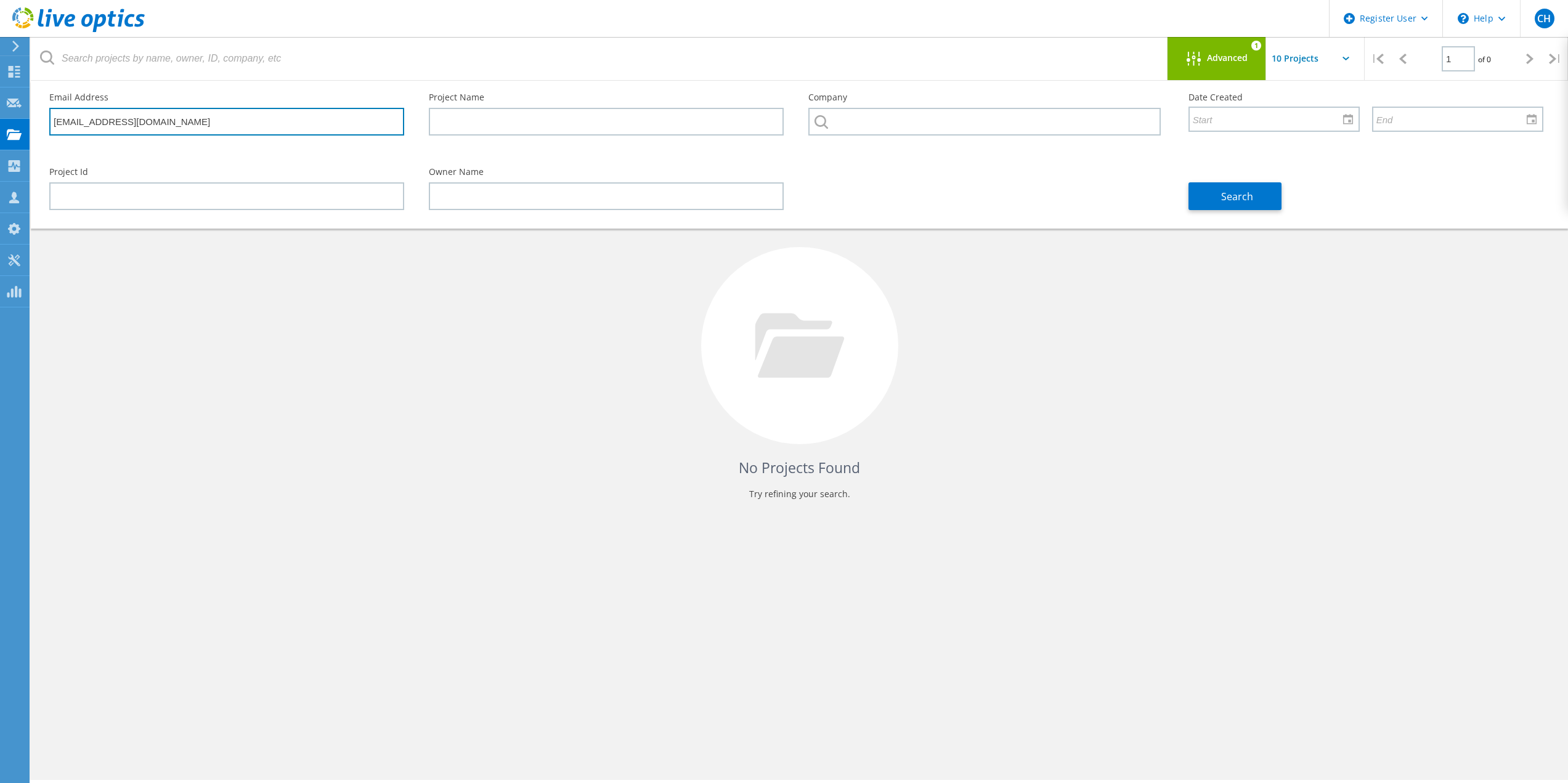
click at [184, 120] on input "ecrescini@steicoindustries.com" at bounding box center [227, 122] width 355 height 28
click at [184, 120] on input "ecrescini@steicoindustries.com" at bounding box center [227, 122] width 355 height 28
paste input "jamie_dumanski@millenniumsteel"
type input "[PERSON_NAME][EMAIL_ADDRESS][DOMAIN_NAME]"
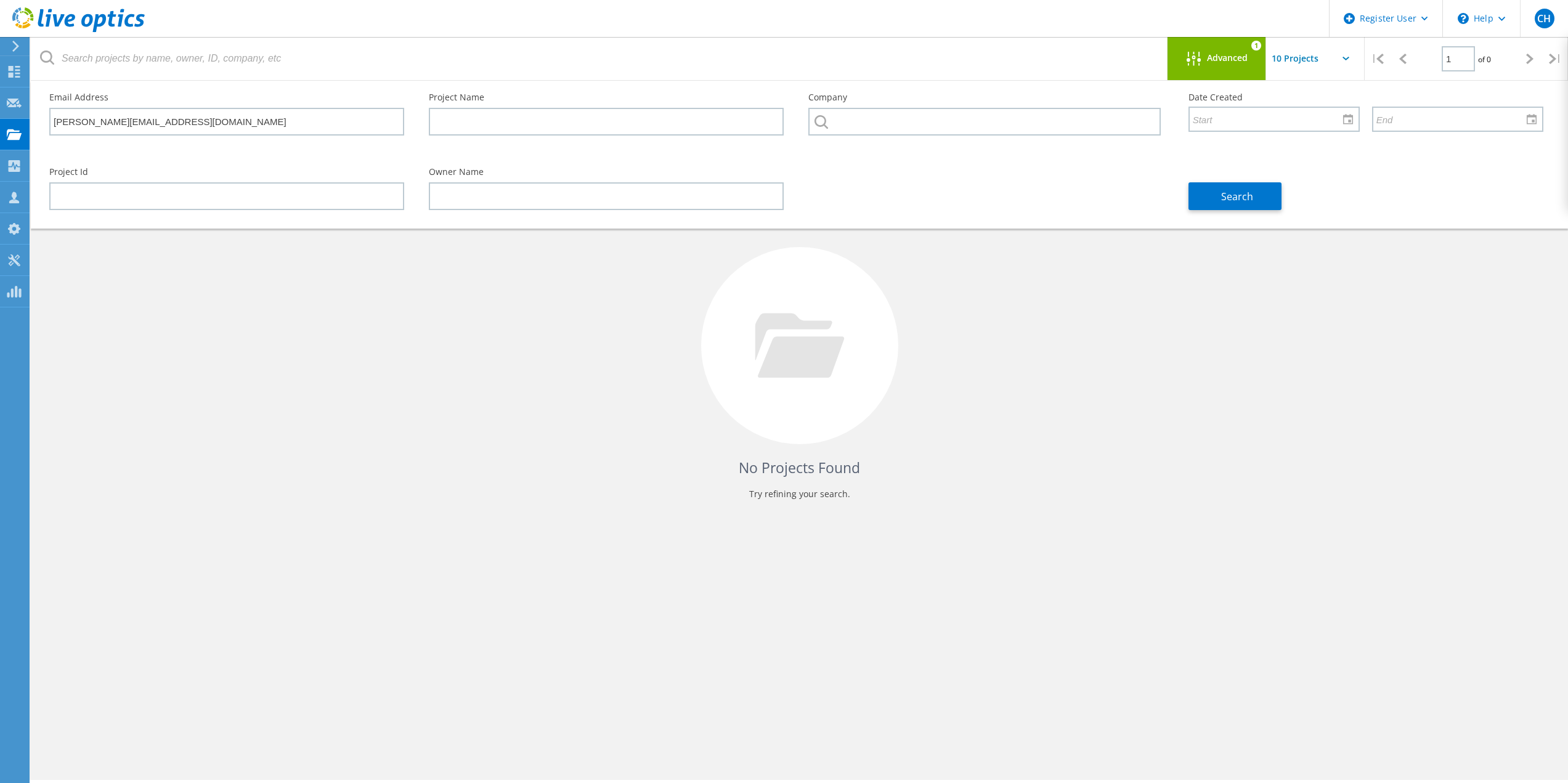
click at [565, 354] on div "No Projects Found Try refining your search." at bounding box center [798, 357] width 1512 height 318
click at [1251, 195] on span "Search" at bounding box center [1236, 196] width 32 height 13
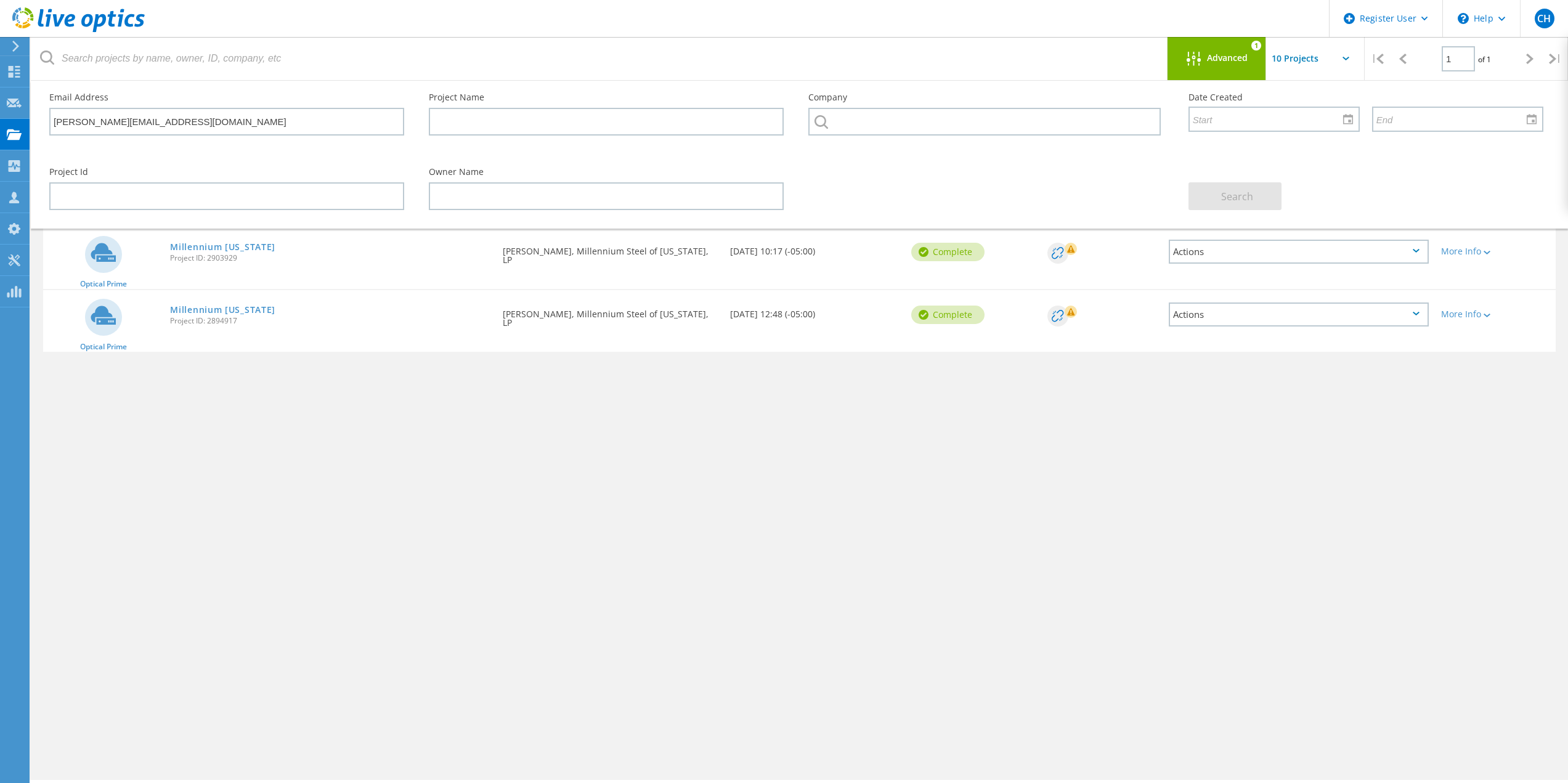
click at [903, 457] on div "Project Name Owner Date Created Status Deal Id Actions Optical Prime Millennium…" at bounding box center [798, 358] width 1512 height 321
click at [1228, 39] on div "Advanced 1" at bounding box center [1216, 58] width 98 height 43
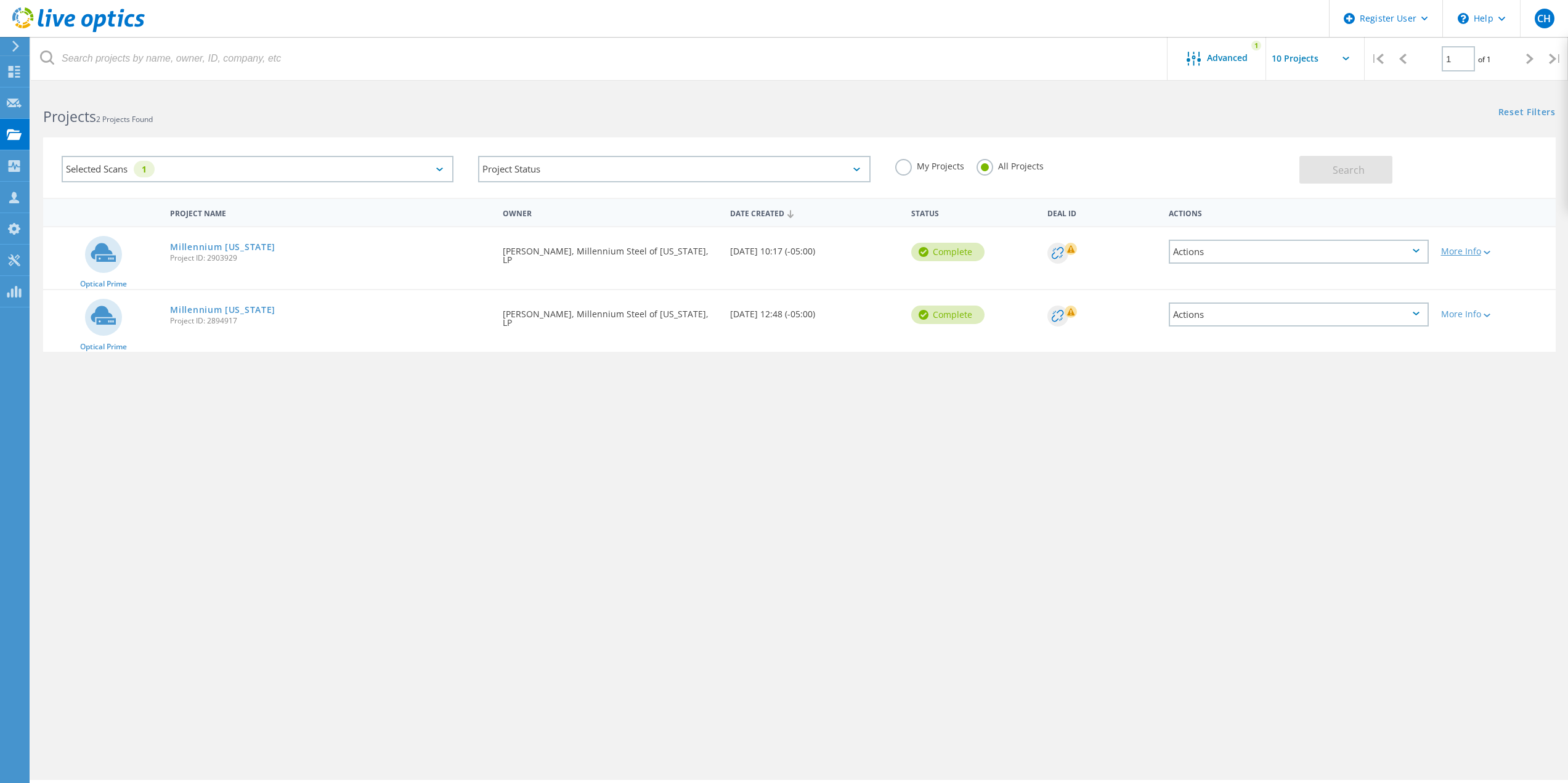
click at [1480, 256] on div "More Info" at bounding box center [1495, 251] width 109 height 9
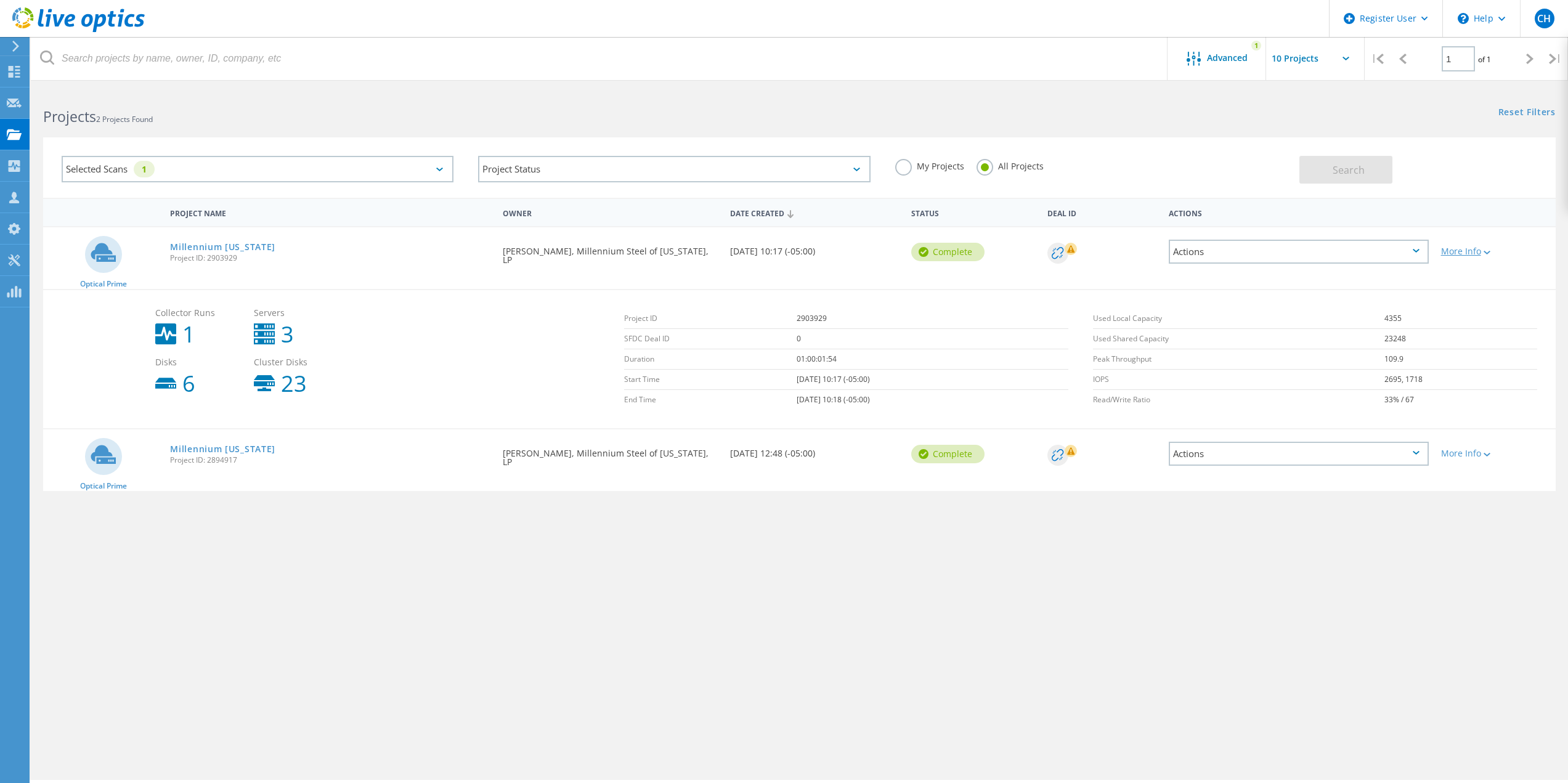
click at [1483, 252] on div at bounding box center [1485, 252] width 10 height 7
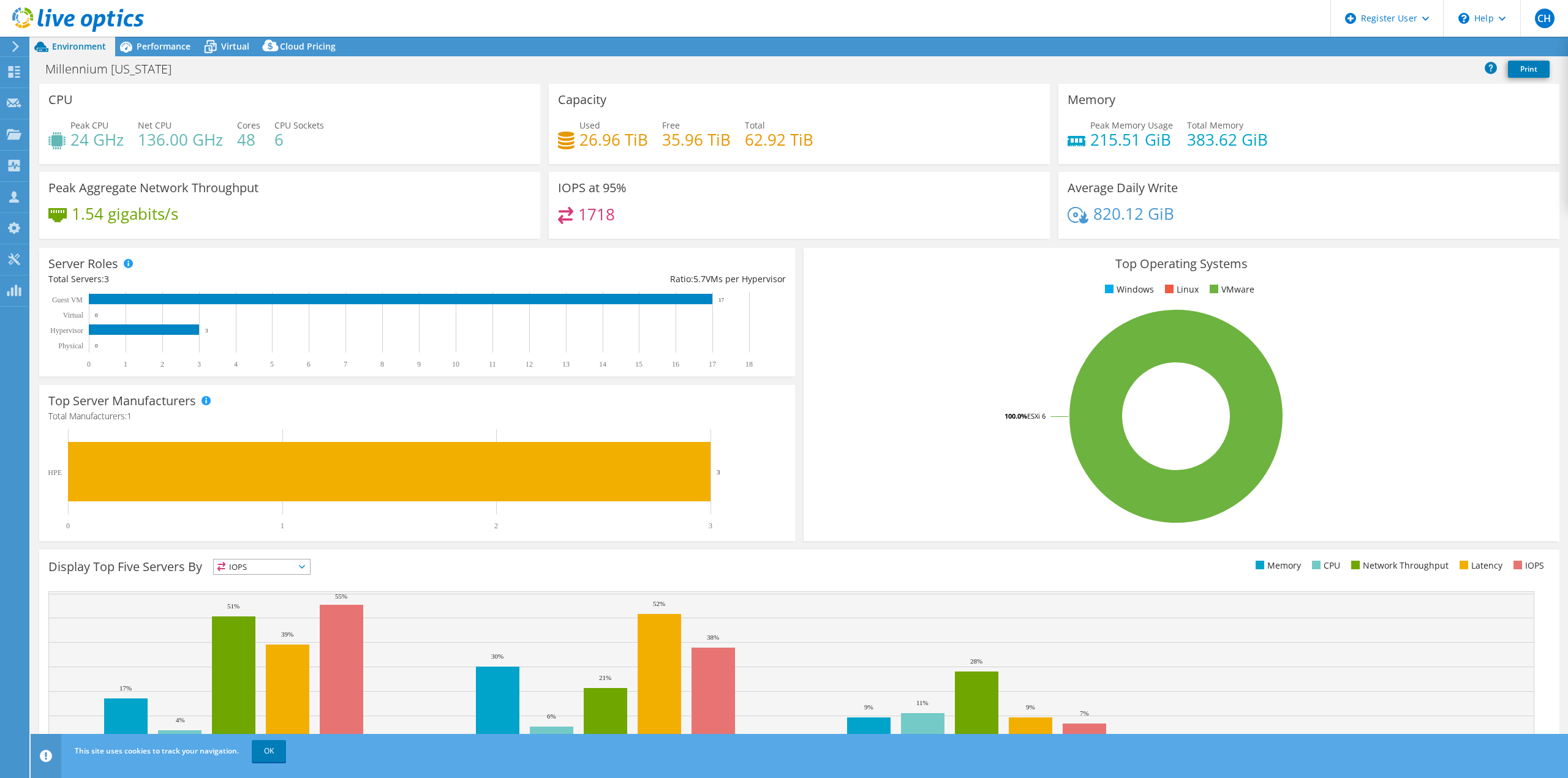
select select "USEast"
select select "USD"
click at [1419, 46] on link "Share" at bounding box center [1415, 47] width 50 height 19
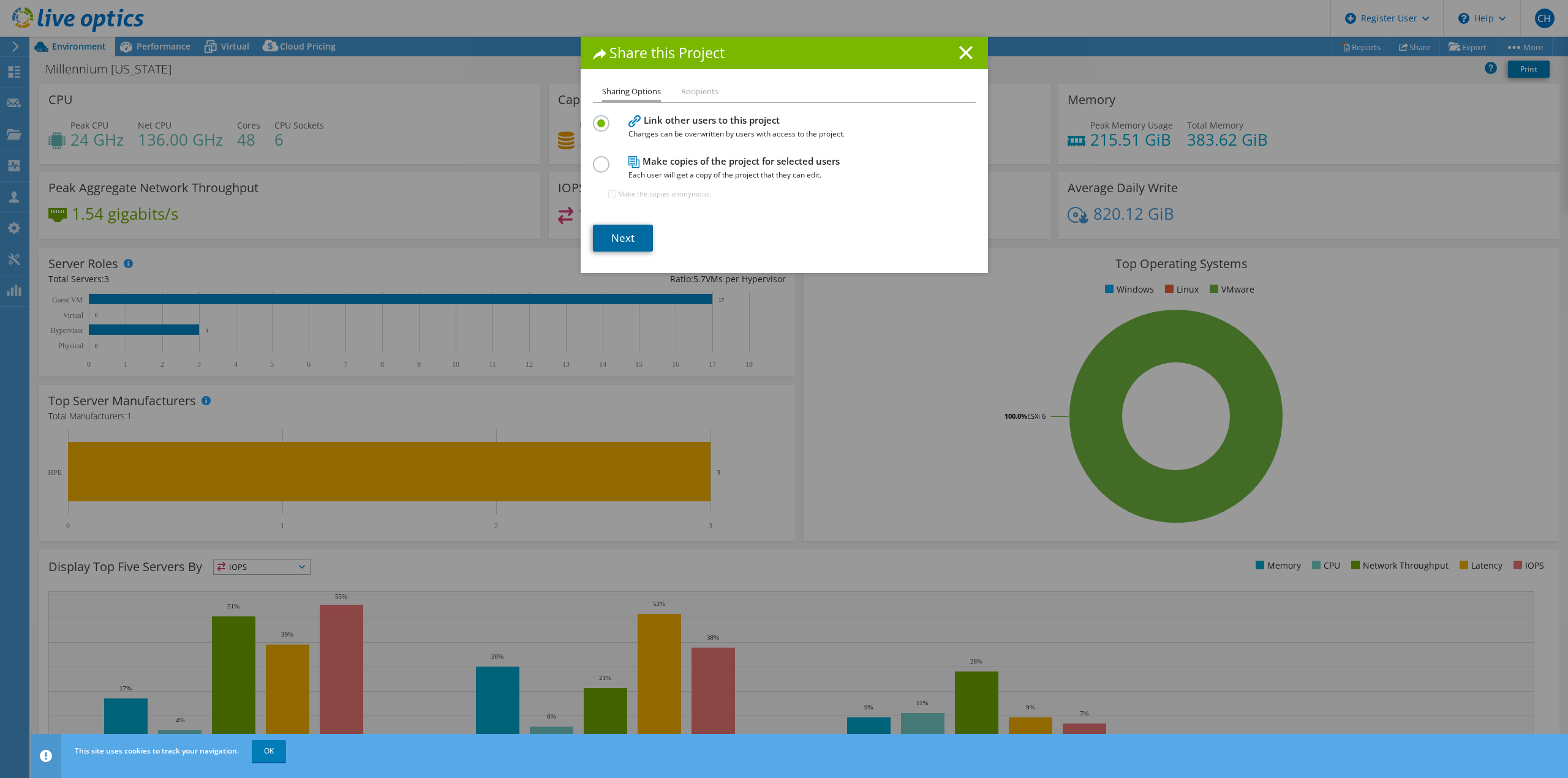
click at [638, 238] on link "Next" at bounding box center [623, 238] width 60 height 27
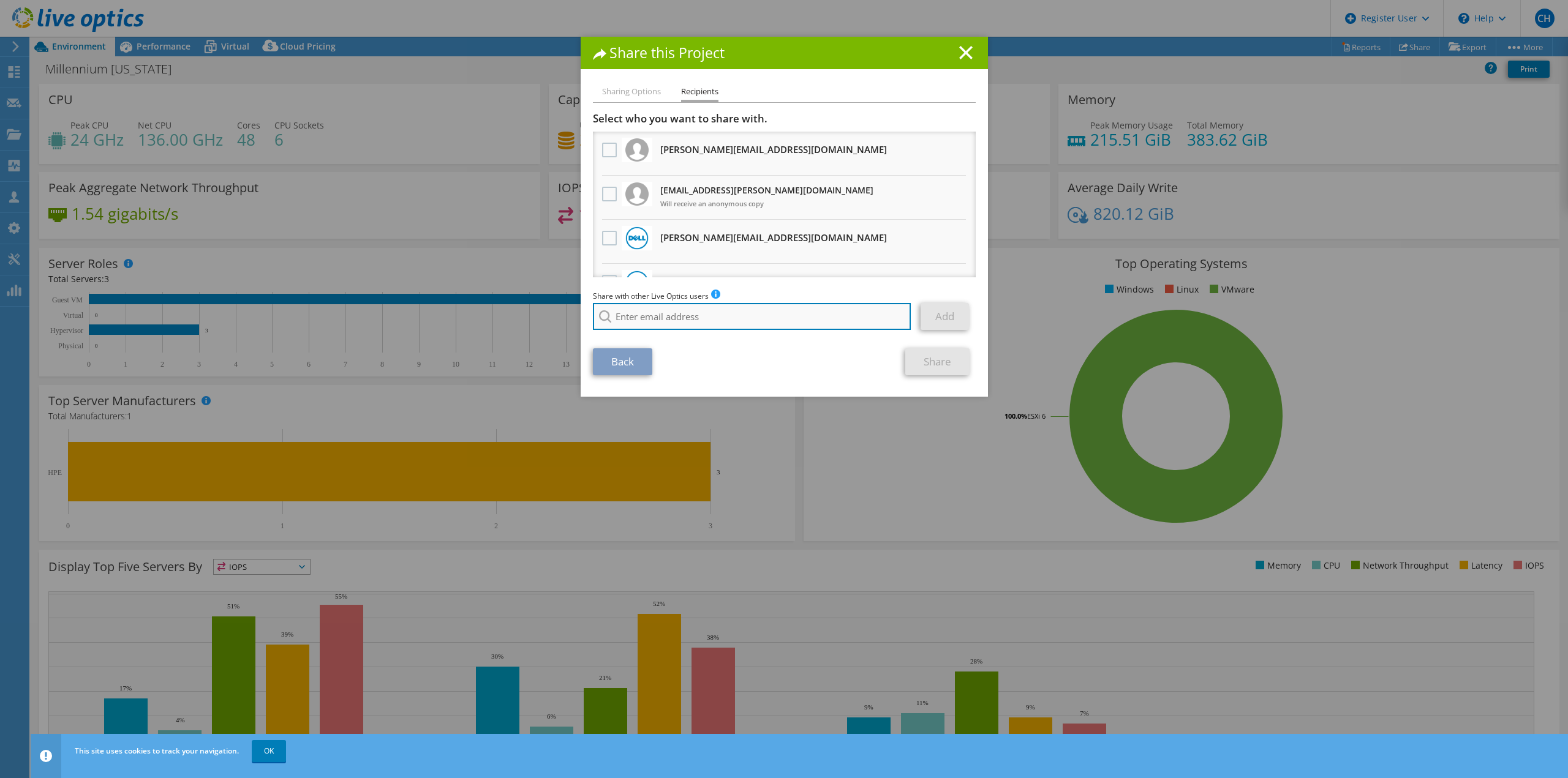
click at [665, 316] on input "search" at bounding box center [752, 316] width 319 height 27
drag, startPoint x: 693, startPoint y: 307, endPoint x: 694, endPoint y: 313, distance: 6.1
click at [694, 312] on input "chad.hall" at bounding box center [752, 316] width 319 height 27
type input "c"
type input "C"
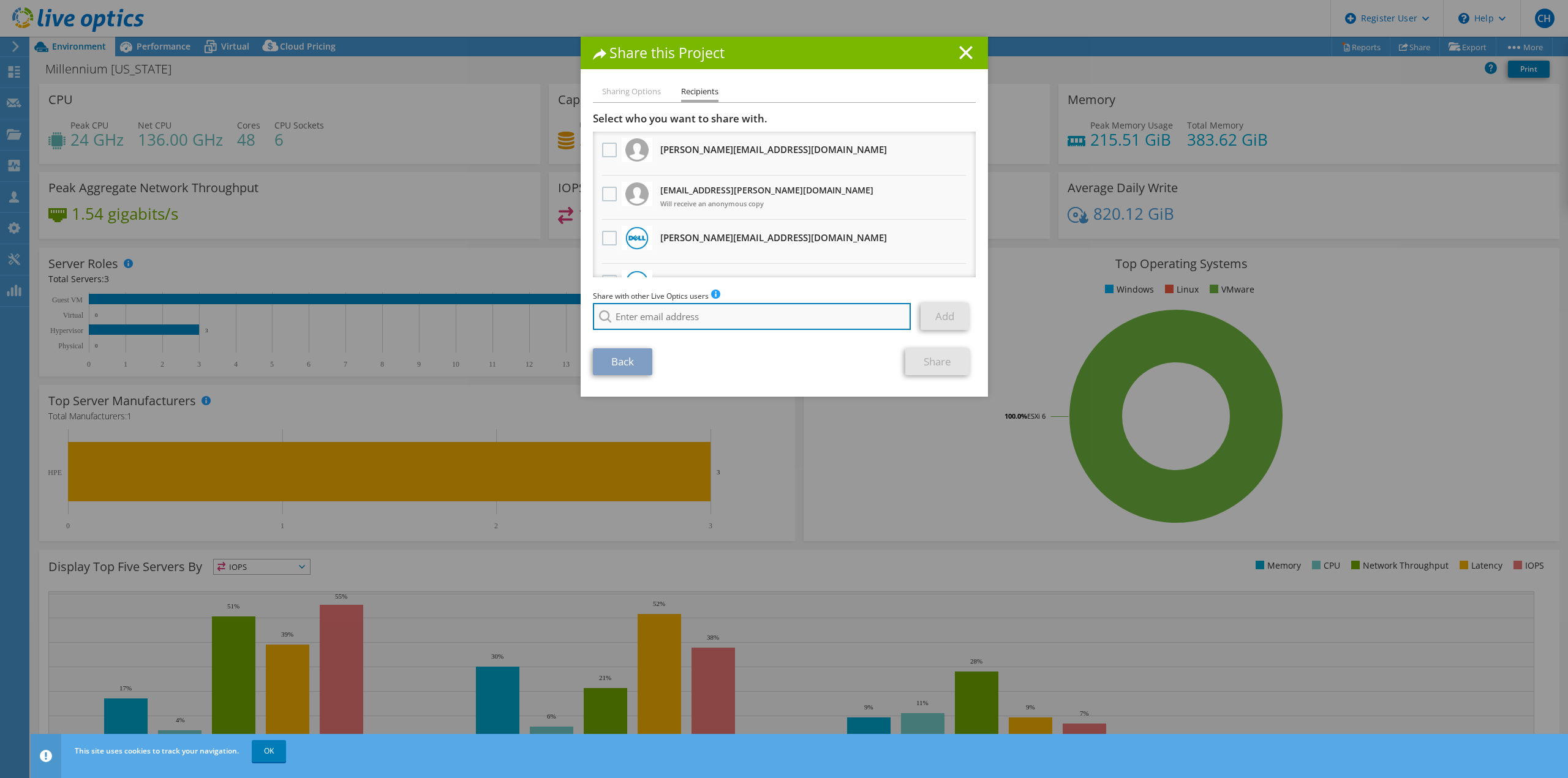
click at [783, 310] on input "search" at bounding box center [752, 316] width 319 height 27
paste input "c.hall@dell.com"
click at [673, 334] on li "[PERSON_NAME][EMAIL_ADDRESS][DOMAIN_NAME]" at bounding box center [688, 333] width 192 height 15
type input "[PERSON_NAME][EMAIL_ADDRESS][DOMAIN_NAME]"
click at [947, 319] on link "Add" at bounding box center [945, 316] width 48 height 27
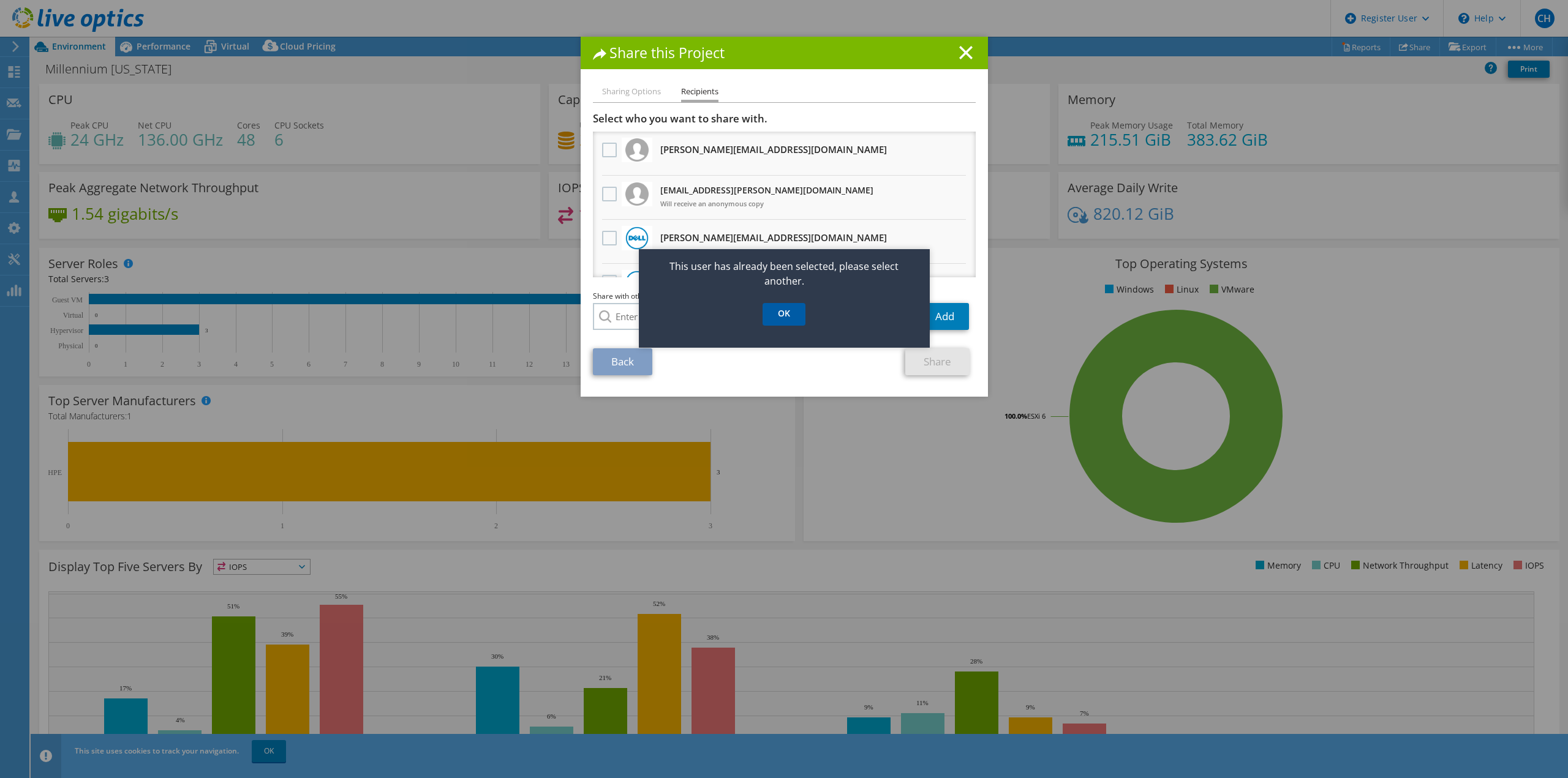
click at [792, 314] on link "OK" at bounding box center [784, 314] width 43 height 23
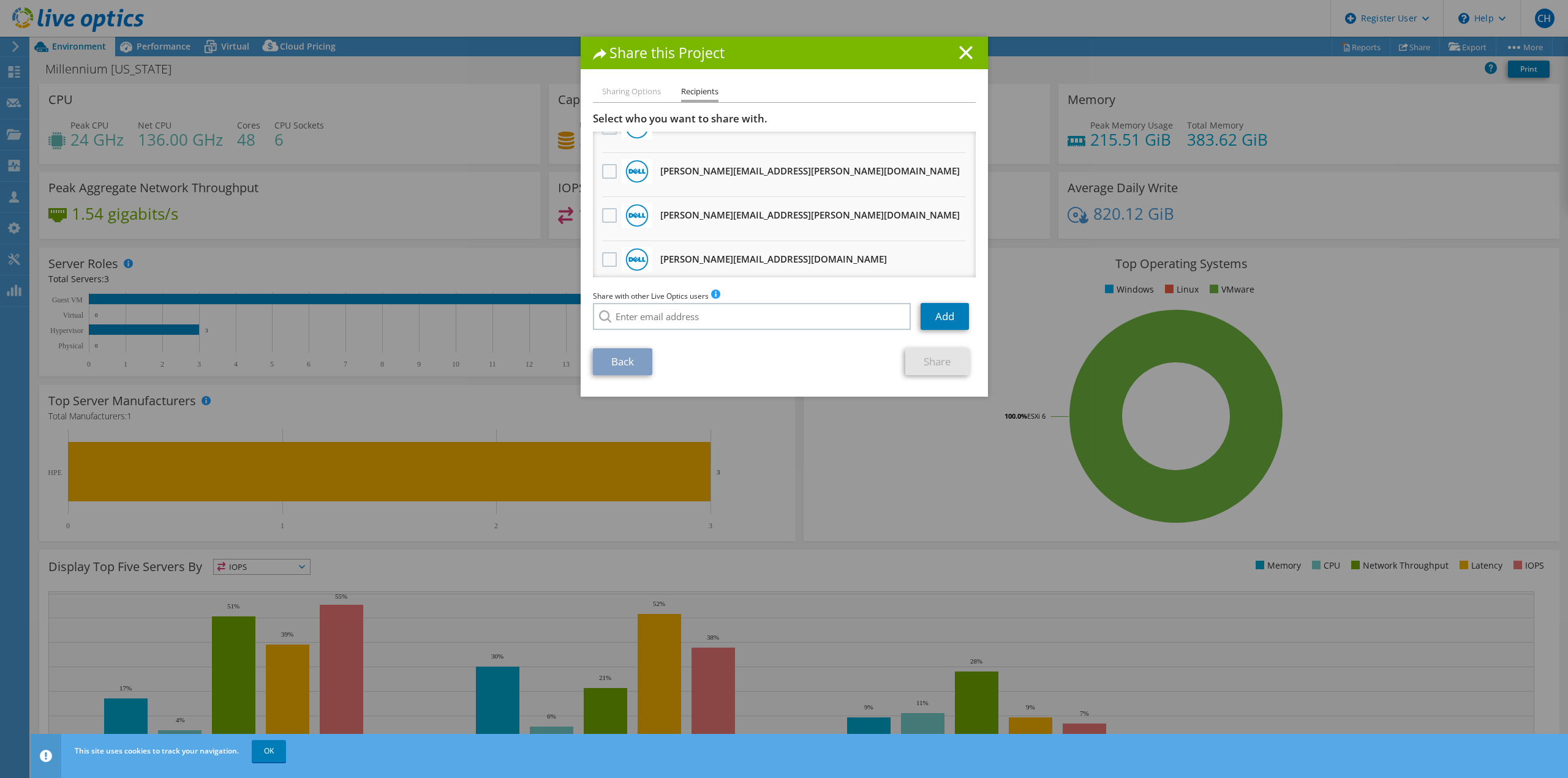
scroll to position [481, 0]
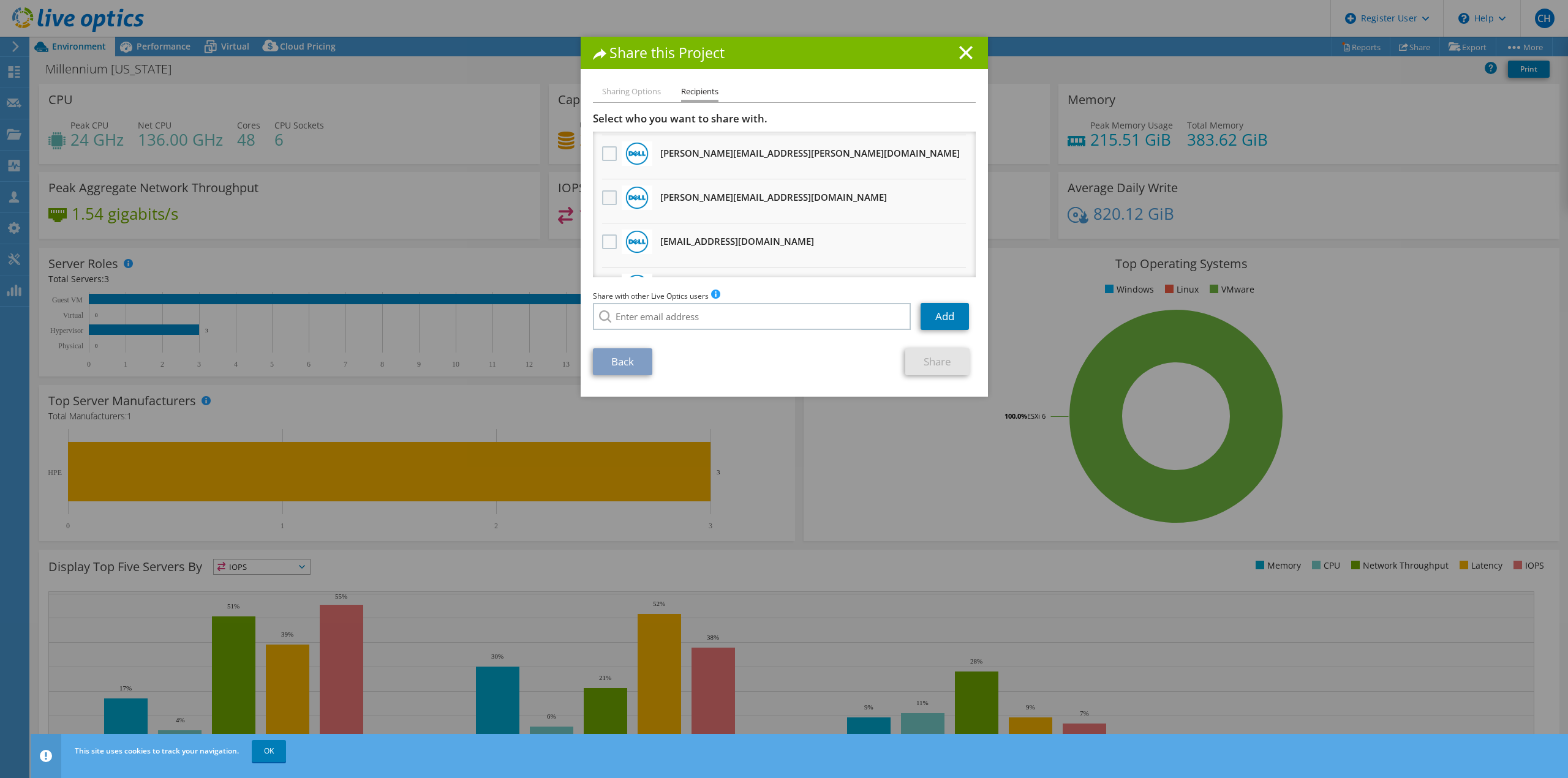
click at [606, 203] on label at bounding box center [611, 197] width 18 height 15
click at [0, 0] on input "checkbox" at bounding box center [0, 0] width 0 height 0
click at [947, 363] on link "Share" at bounding box center [938, 362] width 65 height 27
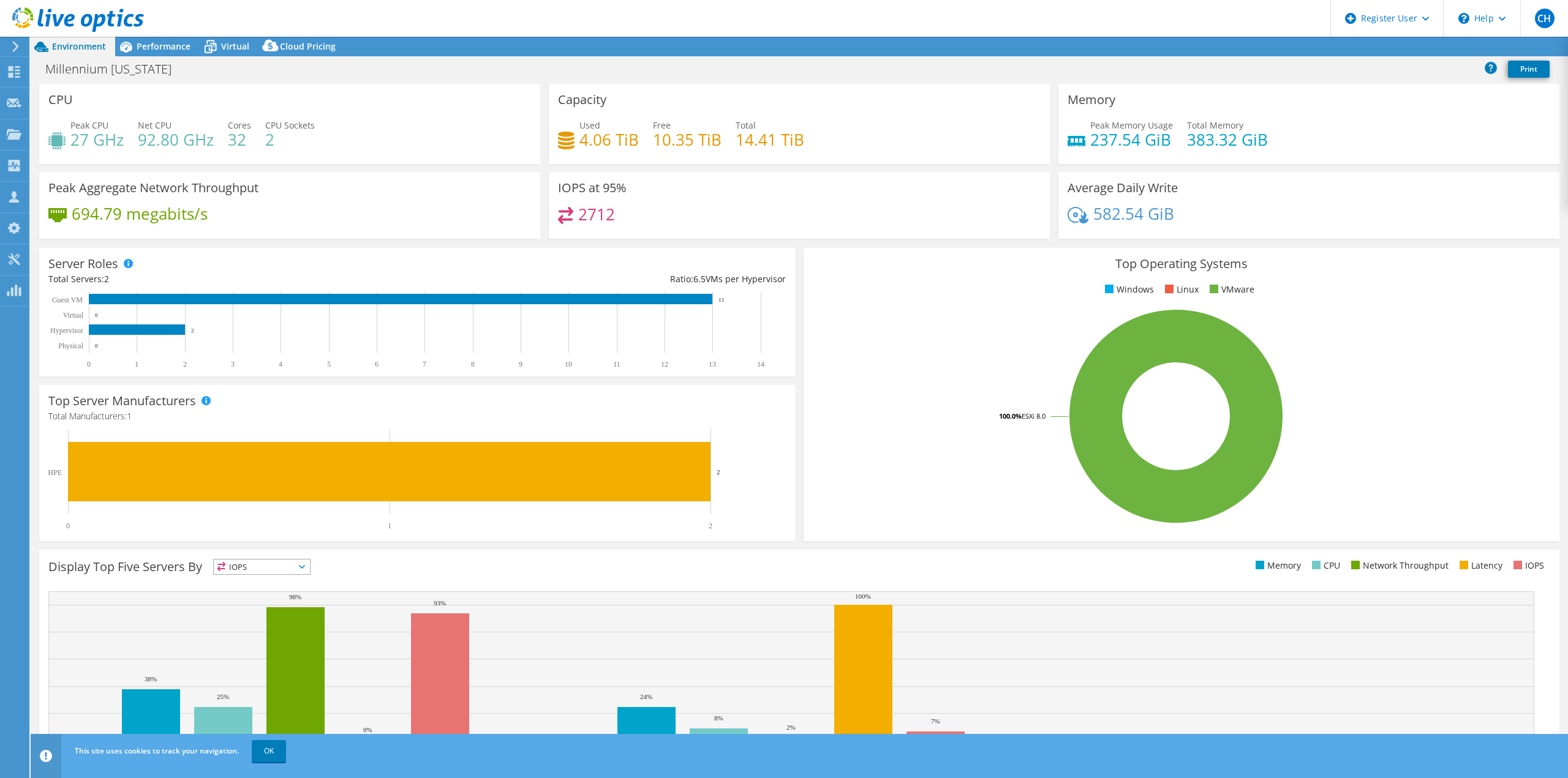
select select "USD"
click at [1414, 52] on link "Share" at bounding box center [1415, 47] width 50 height 19
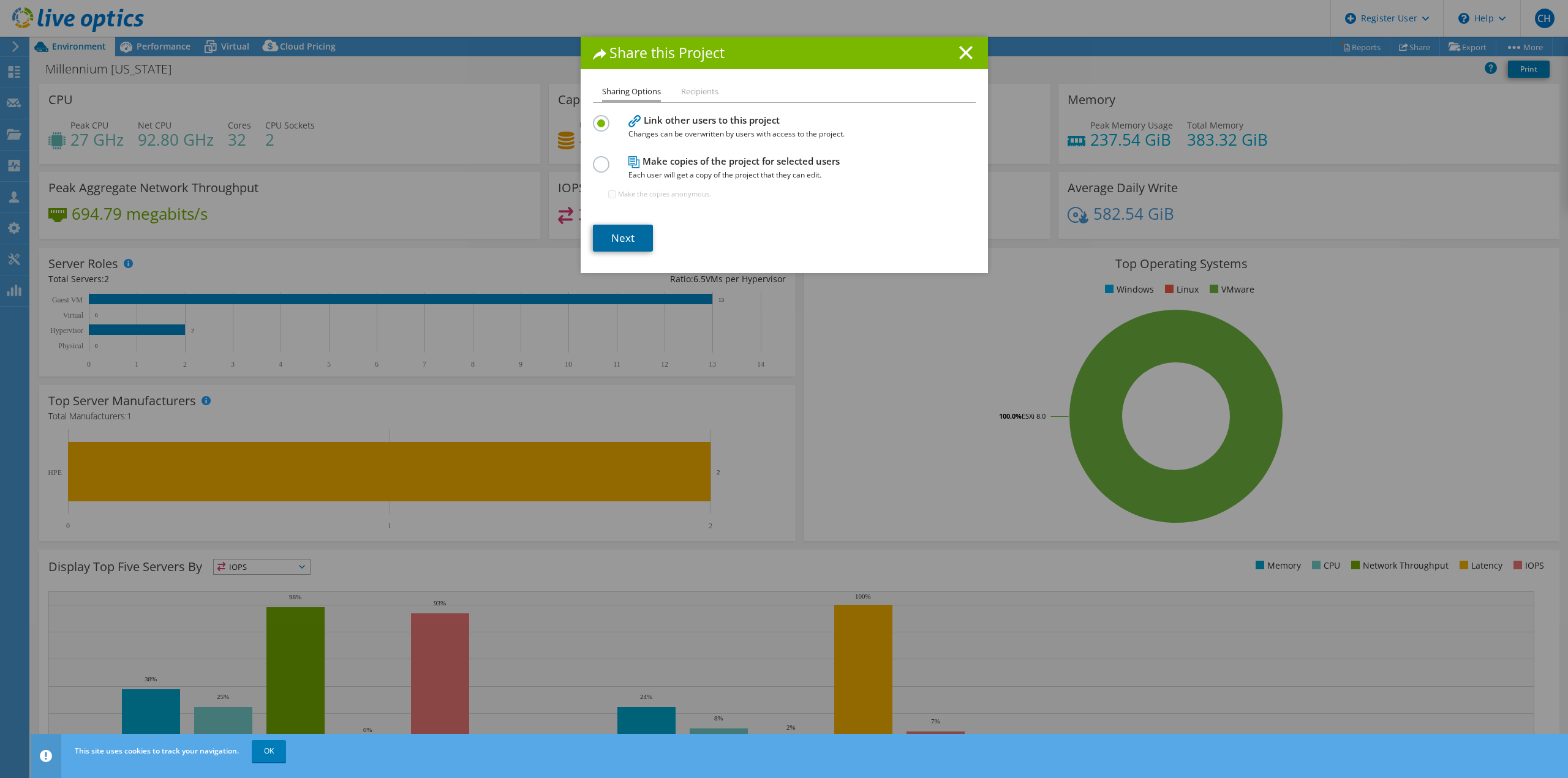
click at [626, 233] on link "Next" at bounding box center [623, 238] width 60 height 27
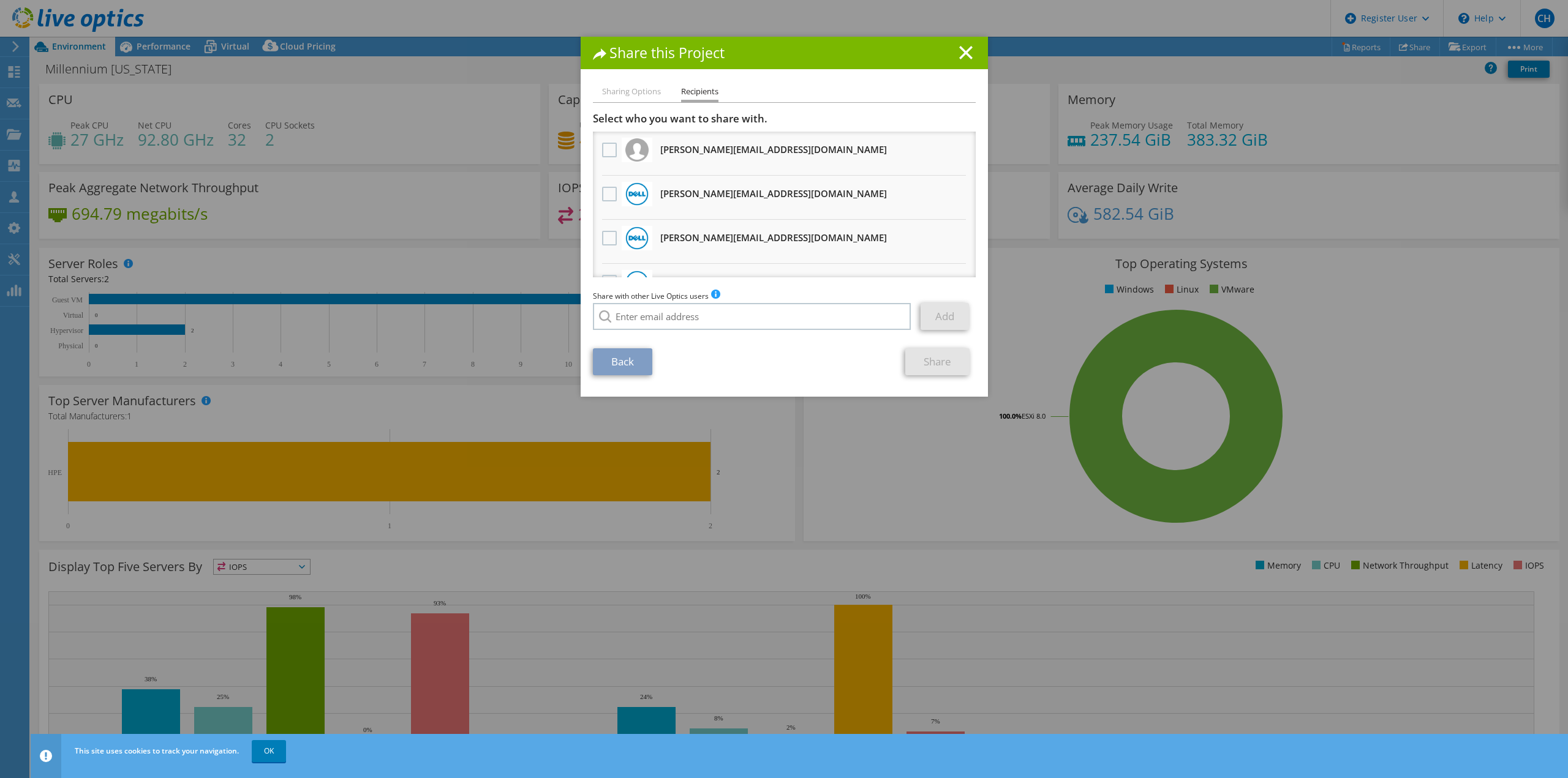
click at [694, 196] on h3 "[PERSON_NAME][EMAIL_ADDRESS][DOMAIN_NAME] Will receive an anonymous copy" at bounding box center [773, 193] width 227 height 20
click at [604, 195] on label at bounding box center [611, 194] width 18 height 15
click at [0, 0] on input "checkbox" at bounding box center [0, 0] width 0 height 0
click at [931, 357] on link "Share" at bounding box center [938, 362] width 65 height 27
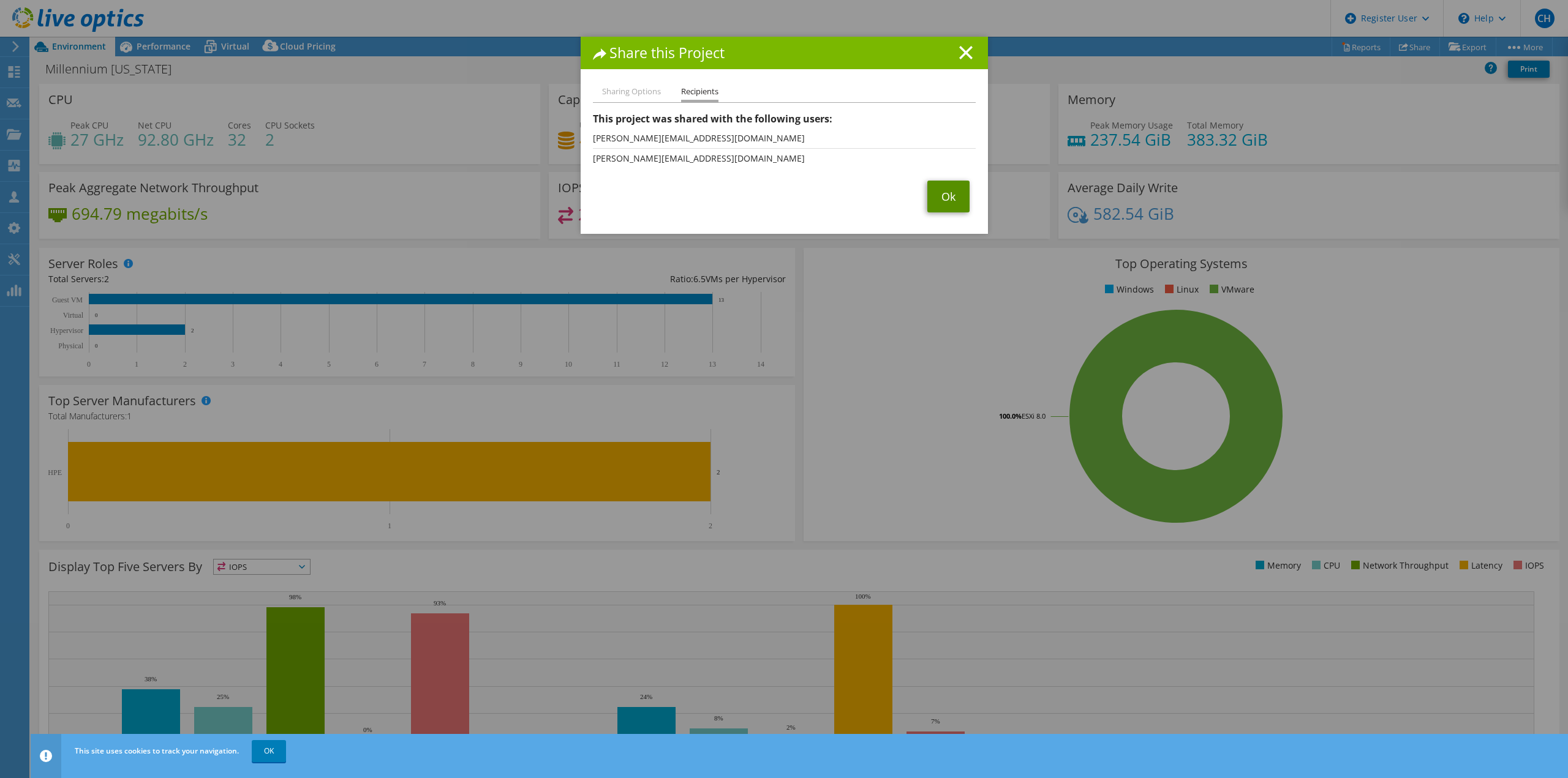
click at [942, 205] on link "Ok" at bounding box center [949, 196] width 43 height 32
